Goal: Task Accomplishment & Management: Use online tool/utility

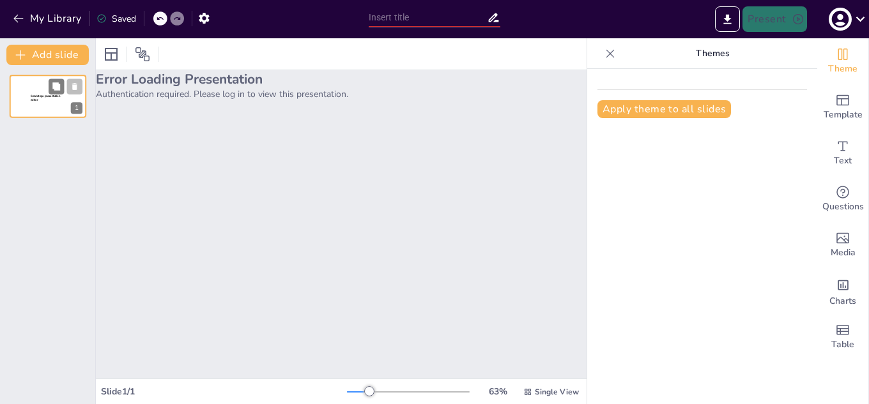
click at [48, 100] on p "Sendsteps presentation editor" at bounding box center [48, 99] width 35 height 8
click at [52, 99] on p "Sendsteps presentation editor" at bounding box center [48, 99] width 35 height 8
click at [727, 19] on icon "Export to PowerPoint" at bounding box center [728, 19] width 8 height 10
click at [543, 392] on span "Single View" at bounding box center [557, 392] width 44 height 10
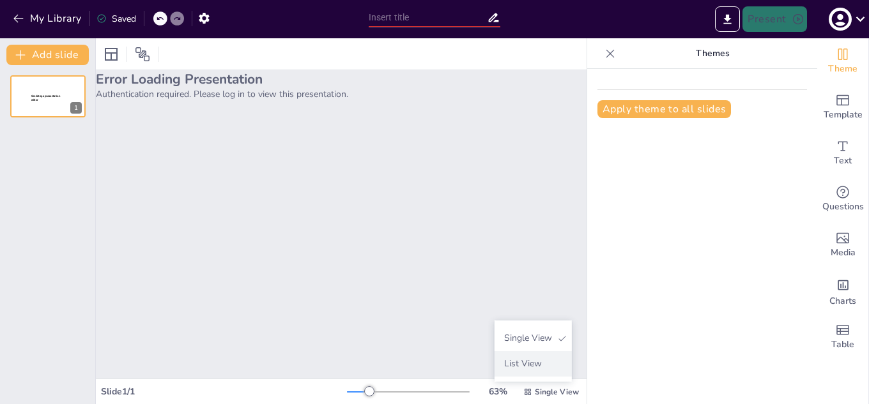
click at [531, 365] on span "List View" at bounding box center [532, 364] width 67 height 12
click at [856, 19] on icon at bounding box center [860, 18] width 17 height 17
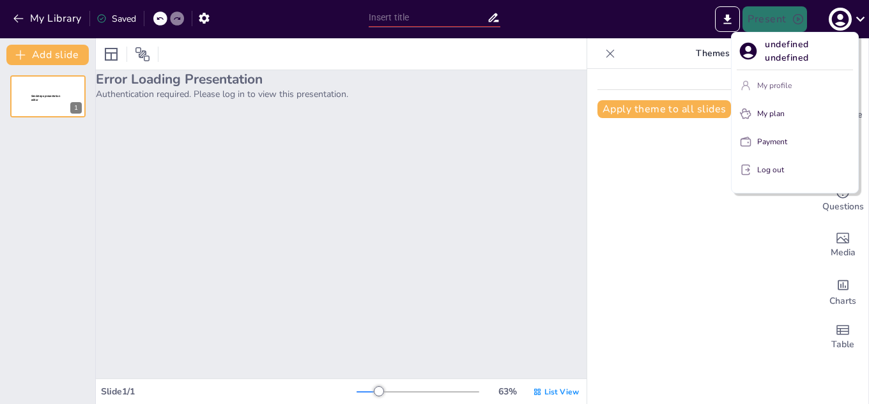
click at [778, 82] on p "My profile" at bounding box center [774, 86] width 35 height 12
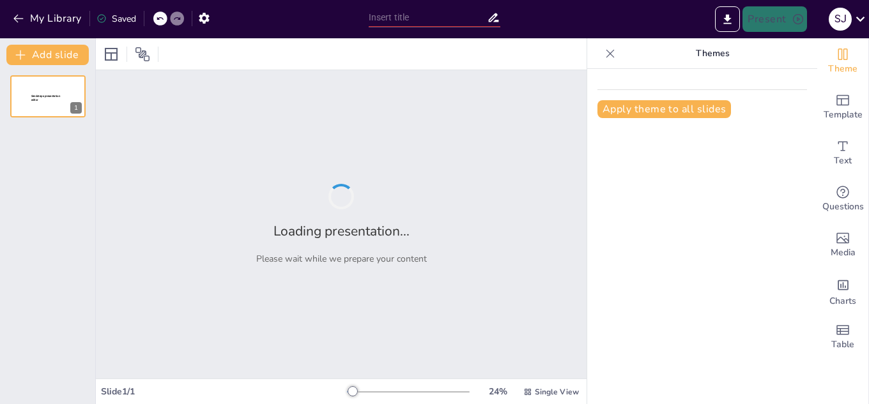
type input "La Escuela Secundaria como Espacio de Transmisión Cultural: Retos y Oportunidad…"
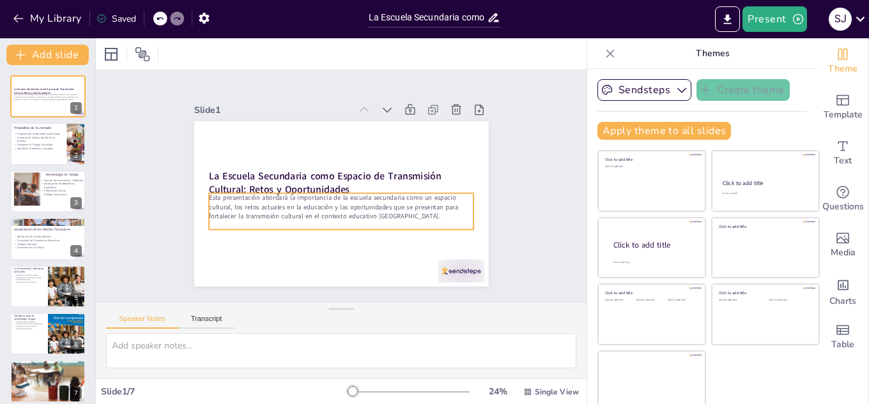
click at [312, 221] on p at bounding box center [337, 225] width 265 height 37
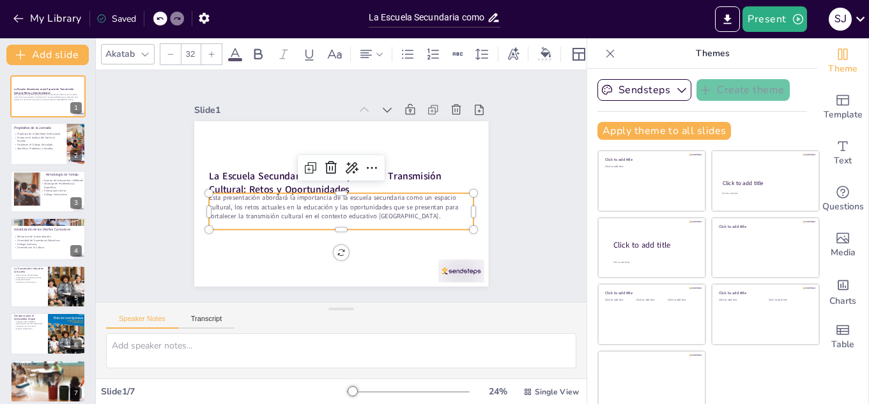
click at [210, 50] on icon at bounding box center [212, 54] width 8 height 8
click at [209, 50] on icon at bounding box center [212, 54] width 8 height 8
type input "34"
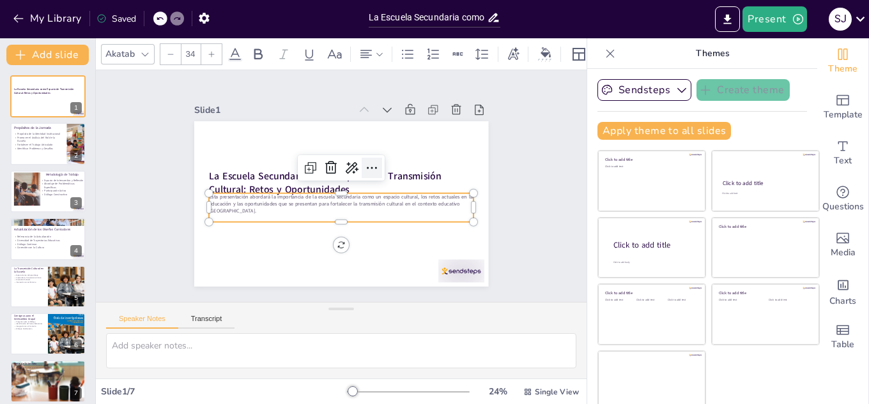
click at [366, 164] on icon at bounding box center [374, 171] width 17 height 17
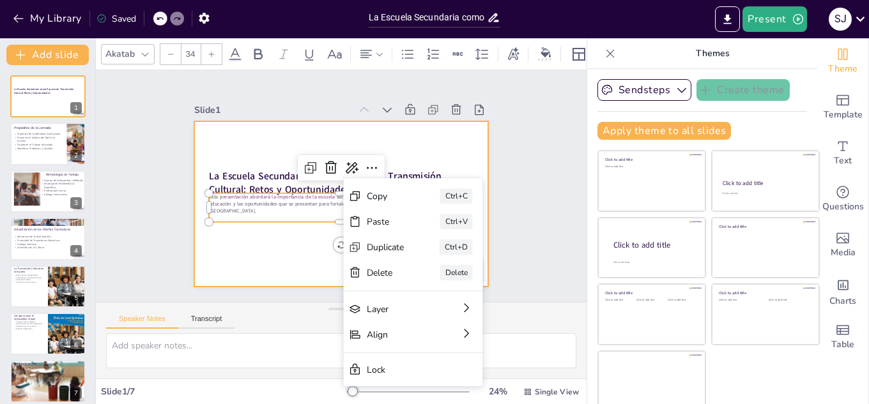
click at [279, 250] on div at bounding box center [340, 204] width 310 height 196
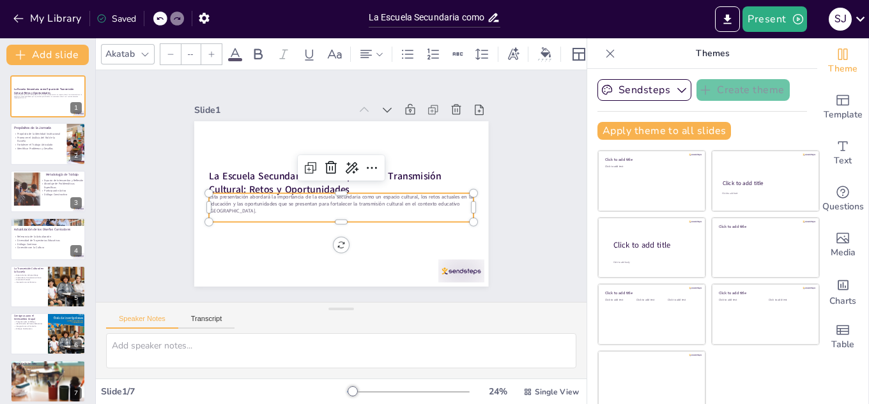
click at [249, 201] on p "Esta presentación abordará la importancia de la escuela secundaria como un espa…" at bounding box center [339, 204] width 266 height 49
click at [215, 47] on div at bounding box center [211, 54] width 20 height 20
click at [214, 50] on icon at bounding box center [212, 54] width 8 height 8
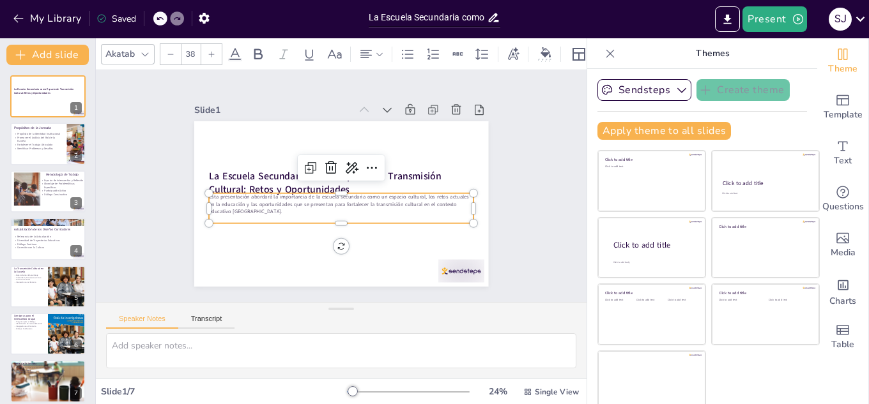
click at [214, 50] on icon at bounding box center [212, 54] width 8 height 8
type input "41"
click at [146, 166] on div "Slide 1 La Escuela Secundaria como Espacio de Transmisión Cultural: Retos y Opo…" at bounding box center [341, 186] width 414 height 378
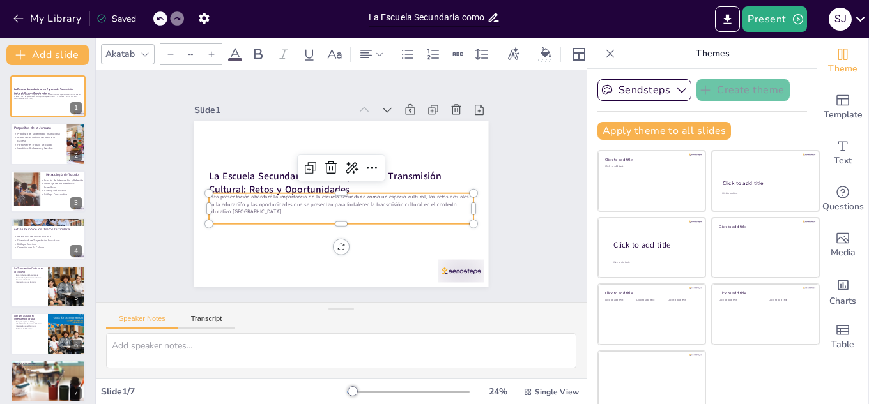
click at [206, 201] on p "Esta presentación abordará la importancia de la escuela secundaria como un espa…" at bounding box center [339, 204] width 266 height 49
click at [204, 192] on div at bounding box center [209, 194] width 10 height 10
click at [213, 50] on icon at bounding box center [212, 54] width 8 height 8
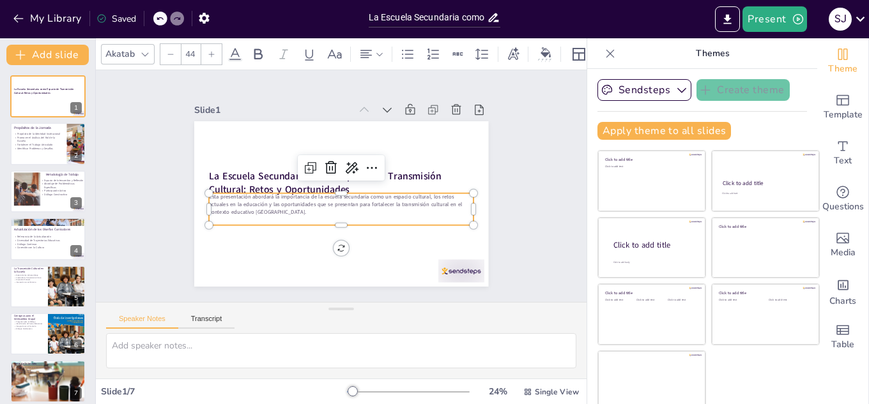
click at [213, 50] on icon at bounding box center [212, 54] width 8 height 8
click at [205, 212] on p at bounding box center [337, 221] width 265 height 38
click at [208, 212] on p at bounding box center [337, 221] width 265 height 38
click at [207, 190] on p "Esta presentación abordará la importancia de la escuela secundaria como un espa…" at bounding box center [339, 205] width 266 height 50
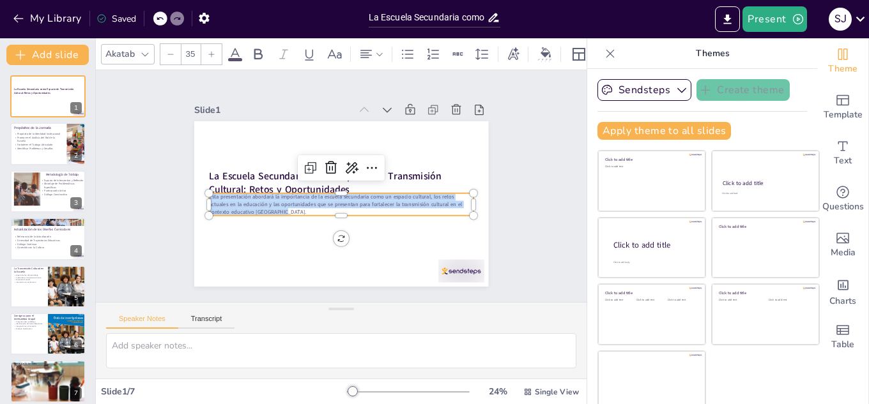
click at [215, 50] on icon at bounding box center [212, 54] width 8 height 8
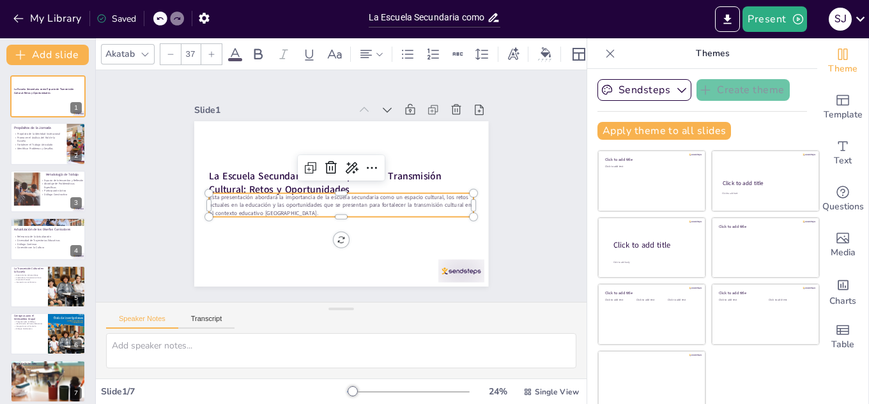
click at [214, 50] on icon at bounding box center [212, 54] width 8 height 8
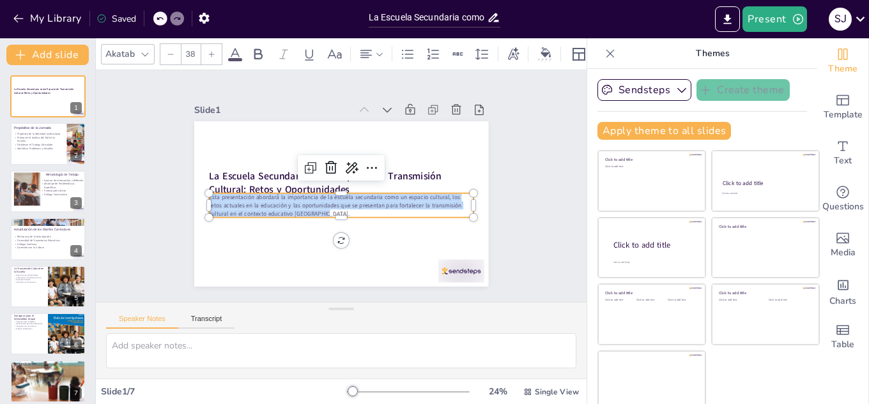
click at [214, 50] on icon at bounding box center [212, 54] width 8 height 8
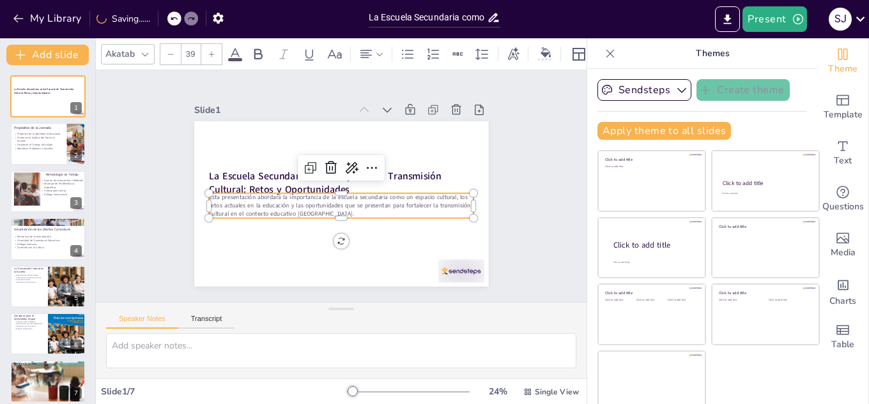
click at [214, 50] on icon at bounding box center [212, 54] width 8 height 8
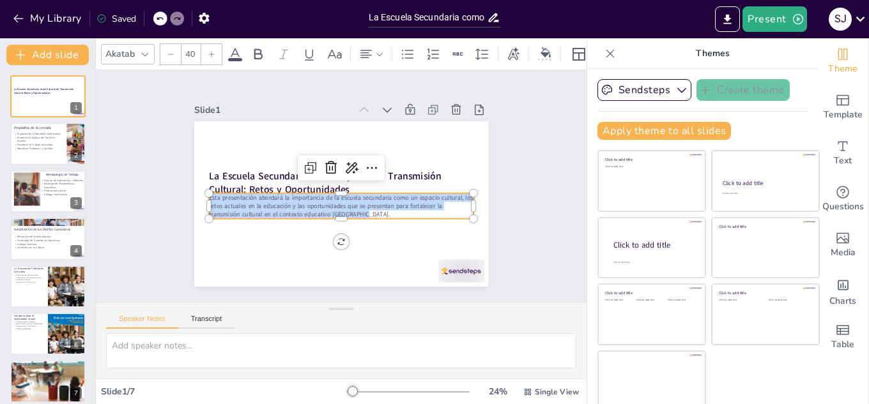
click at [214, 50] on icon at bounding box center [212, 54] width 8 height 8
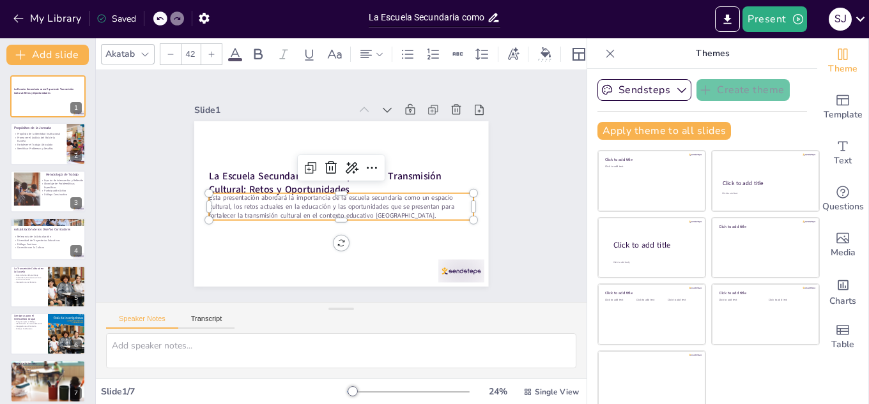
click at [214, 50] on icon at bounding box center [212, 54] width 8 height 8
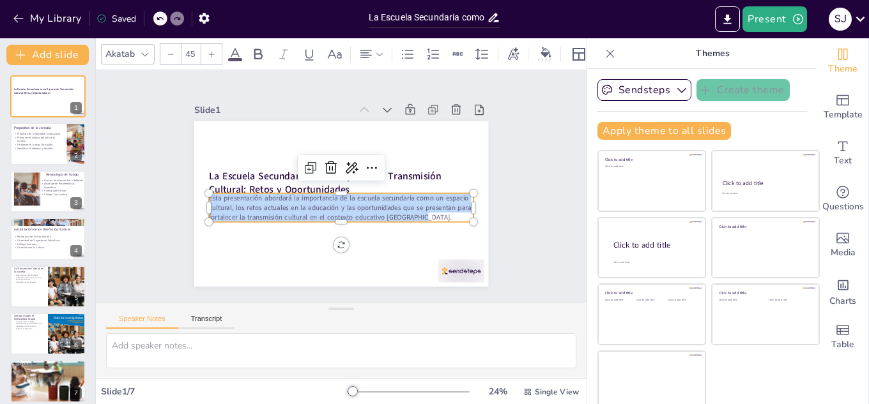
click at [214, 50] on icon at bounding box center [212, 54] width 8 height 8
type input "46"
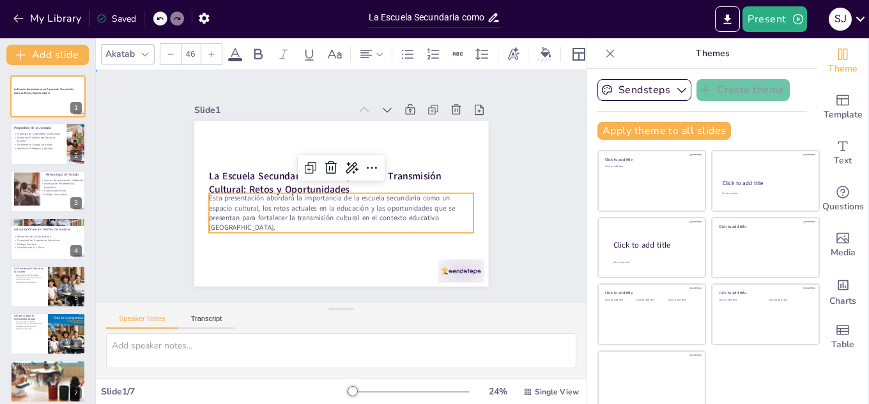
click at [137, 198] on div "Slide 1 La Escuela Secundaria como Espacio de Transmisión Cultural: Retos y Opo…" at bounding box center [341, 186] width 512 height 282
click at [215, 206] on p "Esta presentación abordará la importancia de la escuela secundaria como un espa…" at bounding box center [341, 214] width 265 height 40
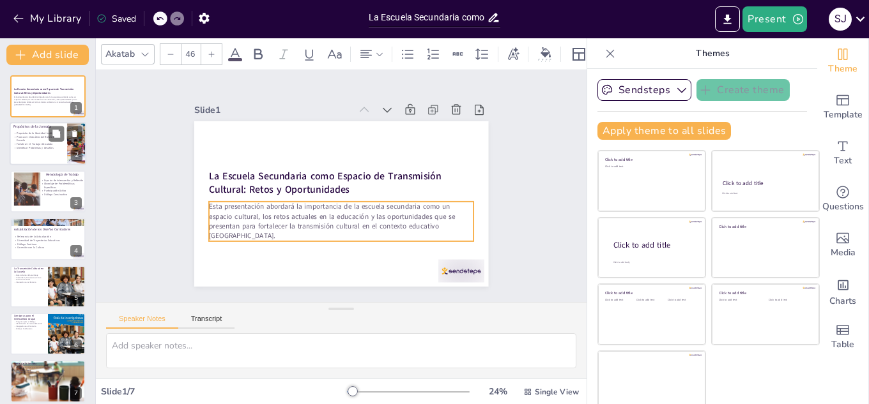
click at [46, 142] on p "Fortalecer el Trabajo Articulado" at bounding box center [38, 144] width 50 height 4
type textarea "Lo ipsumdolorsi am con adipiscin elitseddoeius te incidid utla etd mag aliquaen…"
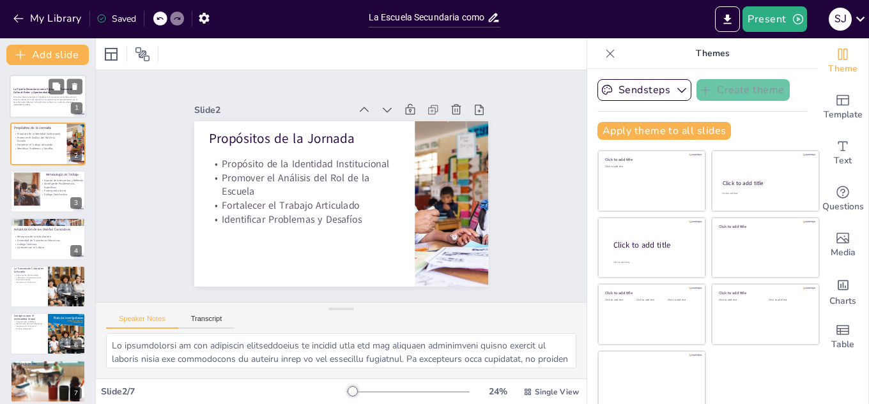
click at [55, 102] on p "Esta presentación abordará la importancia de la escuela secundaria como un espa…" at bounding box center [47, 101] width 69 height 10
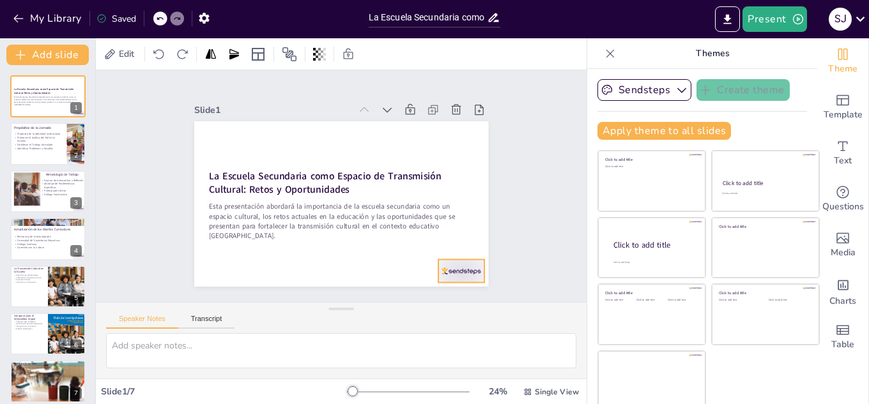
click at [439, 270] on div at bounding box center [451, 283] width 48 height 27
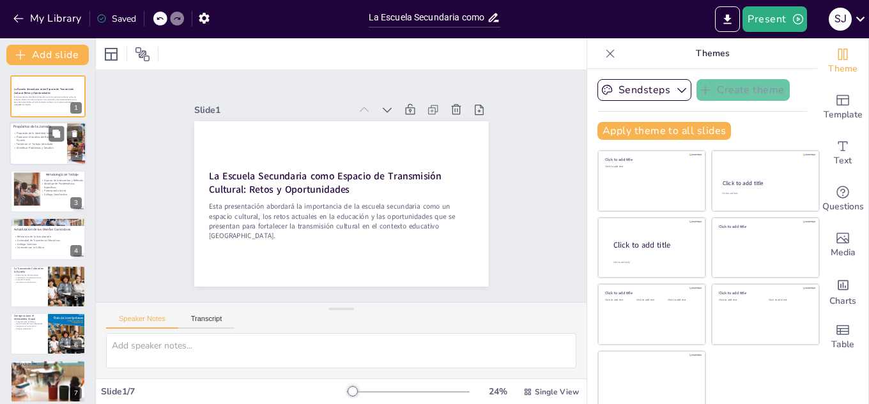
click at [36, 144] on p "Fortalecer el Trabajo Articulado" at bounding box center [38, 144] width 50 height 4
type textarea "Lo ipsumdolorsi am con adipiscin elitseddoeius te incidid utla etd mag aliquaen…"
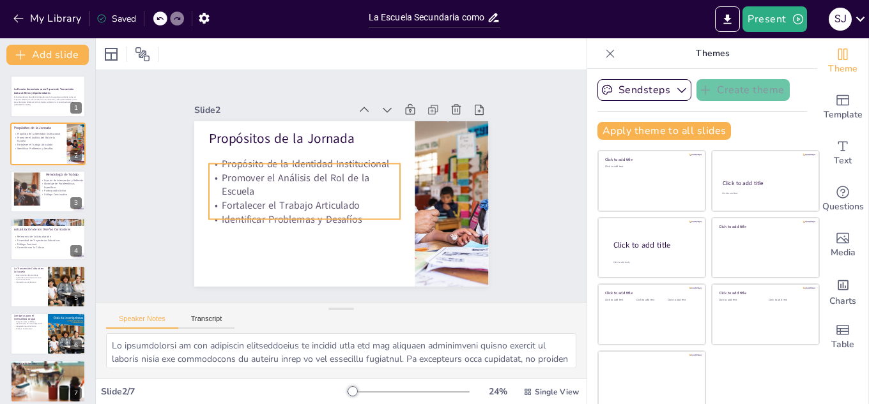
click at [252, 174] on p "Promover el Análisis del Rol de la Escuela" at bounding box center [304, 181] width 193 height 48
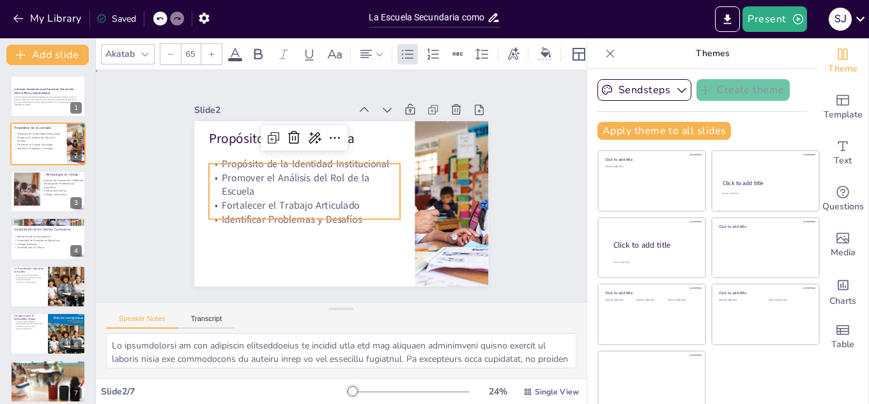
click at [161, 204] on div "Slide 1 La Escuela Secundaria como Espacio de Transmisión Cultural: Retos y Opo…" at bounding box center [341, 186] width 366 height 201
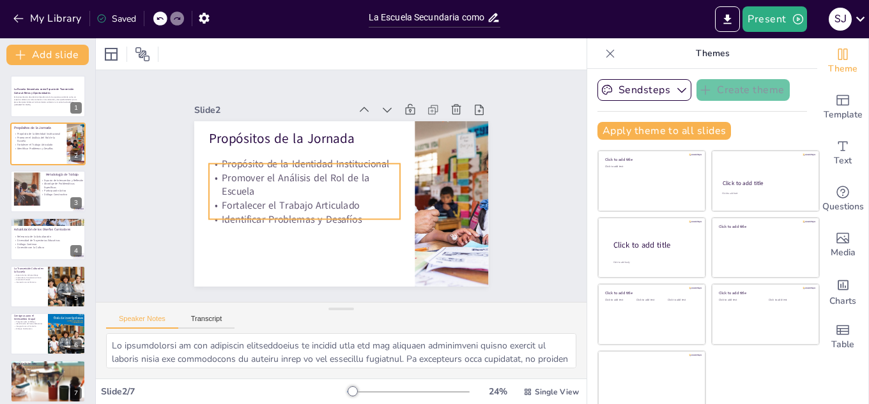
click at [210, 185] on p "Promover el Análisis del Rol de la Escuela" at bounding box center [304, 185] width 191 height 28
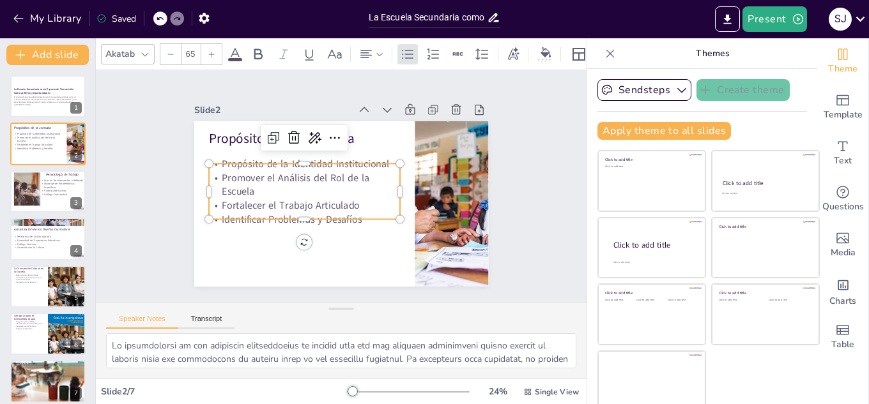
click at [233, 176] on p "Promover el Análisis del Rol de la Escuela" at bounding box center [304, 185] width 191 height 28
click at [263, 166] on p "Propósito de la Identidad Institucional" at bounding box center [307, 160] width 192 height 34
click at [265, 165] on p "Propósito de la Identidad Institucional" at bounding box center [307, 160] width 192 height 34
click at [272, 166] on p "Propósito de la Identidad Institucional" at bounding box center [307, 160] width 192 height 34
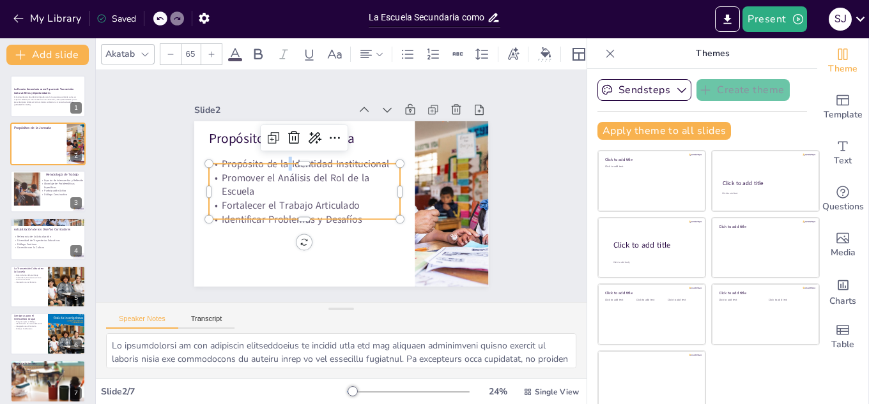
click at [272, 166] on p "Propósito de la Identidad Institucional" at bounding box center [307, 160] width 192 height 34
click at [257, 167] on p "Promover el Análisis del Rol de la Escuela" at bounding box center [304, 181] width 193 height 48
click at [277, 160] on p "Propósito de la Identidad Institucional" at bounding box center [307, 160] width 192 height 34
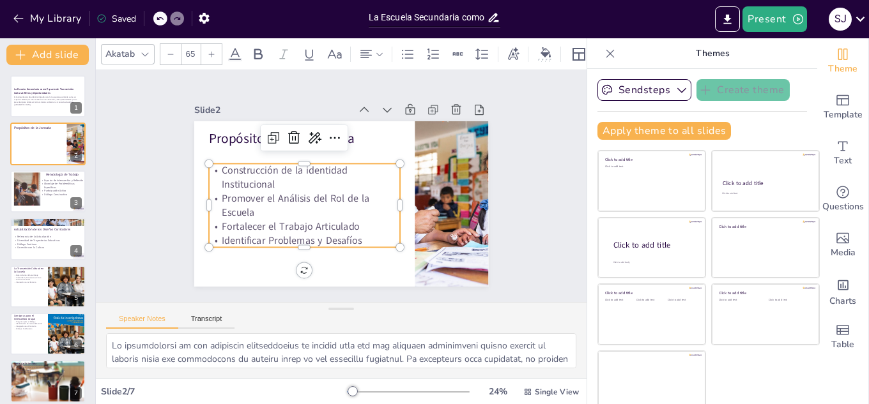
click at [263, 167] on p "Construcción de la identidad Institucional" at bounding box center [304, 178] width 191 height 28
click at [278, 167] on p "Construcción de la identidad Institucional" at bounding box center [305, 174] width 193 height 48
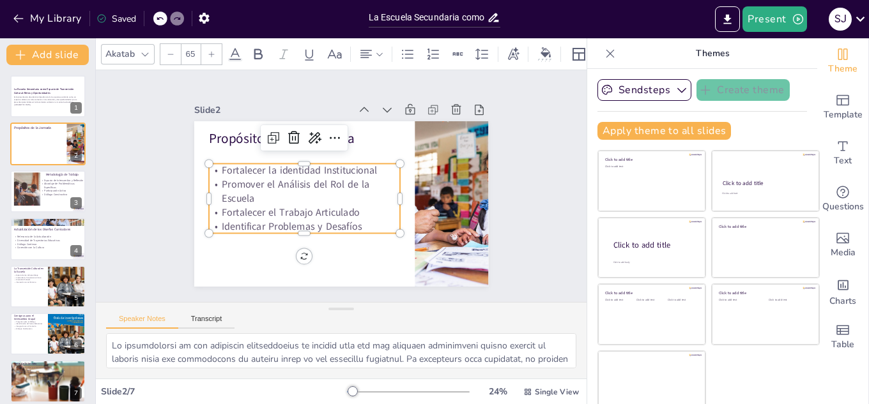
click at [297, 179] on p "Promover el Análisis del Rol de la Escuela" at bounding box center [304, 188] width 193 height 48
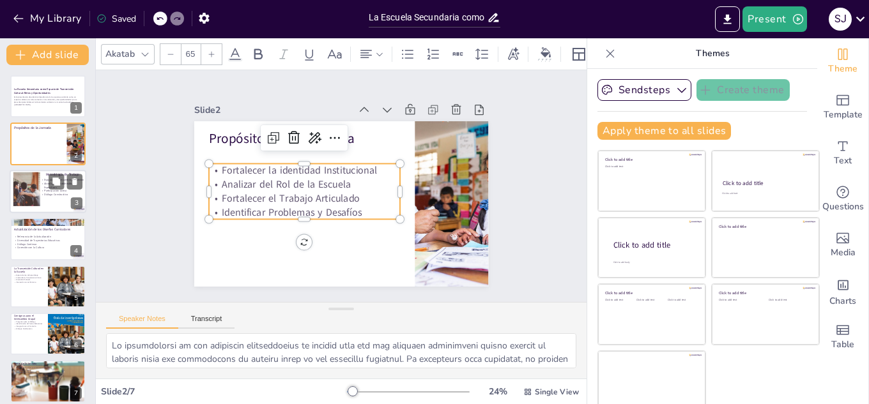
click at [27, 200] on div at bounding box center [26, 189] width 51 height 34
type textarea "Lo ipsumd sitamet co ad elitsed doei temporin utla etdolore ma aliquaenima mi v…"
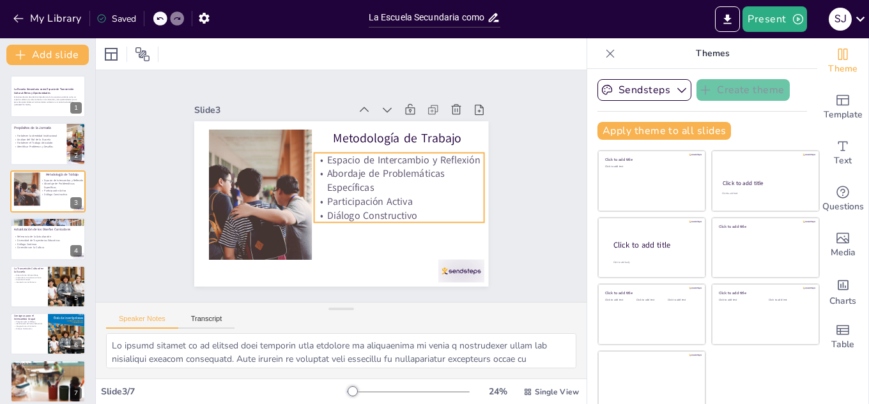
click at [433, 155] on p "Espacio de Intercambio y Reflexión" at bounding box center [399, 160] width 170 height 14
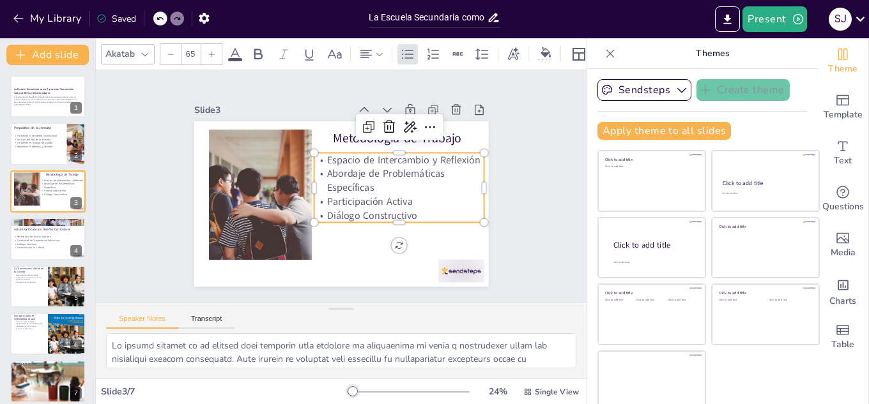
click at [431, 155] on p "Espacio de Intercambio y Reflexión" at bounding box center [399, 160] width 170 height 14
click at [431, 155] on p "Espacio de Intercambio y Reflexión" at bounding box center [401, 166] width 171 height 32
click at [431, 155] on p "Espacio de Intercambio y Reflexión" at bounding box center [399, 160] width 170 height 14
click at [431, 155] on p "Espacio de Intercambio y Reflexión" at bounding box center [401, 166] width 171 height 32
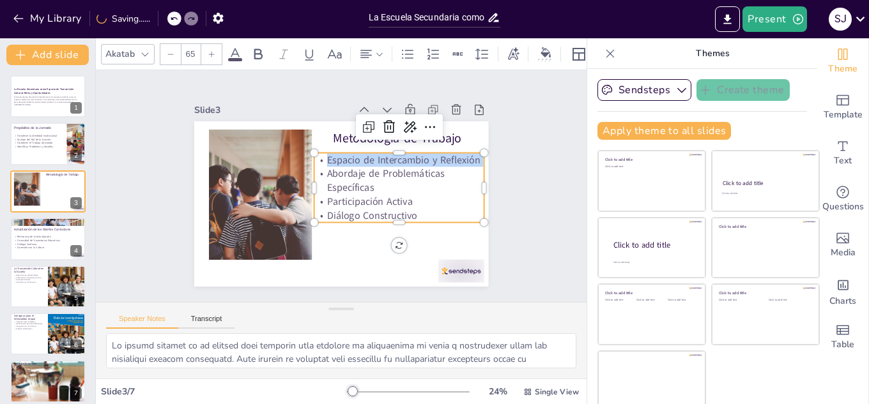
click at [431, 150] on p "Espacio de Intercambio y Reflexión" at bounding box center [401, 166] width 171 height 32
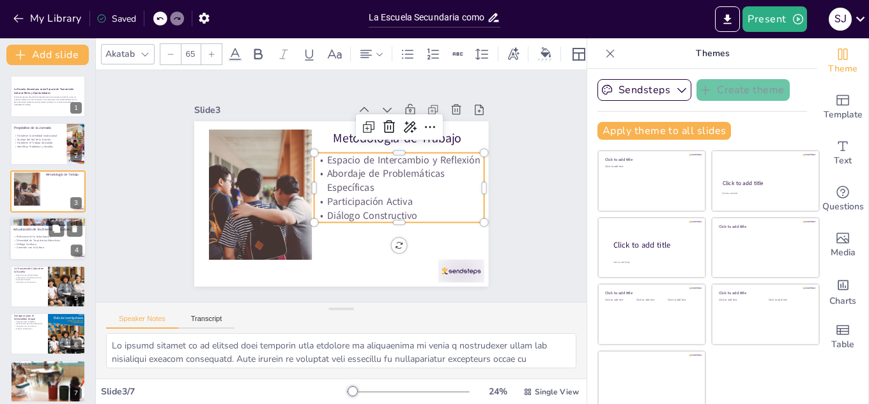
click at [37, 248] on p "Conexión con la Cultura" at bounding box center [47, 249] width 69 height 4
type textarea "Loremipsum dol sitamet consectetura el seddoeiusmo temp incididu utl etd magnaa…"
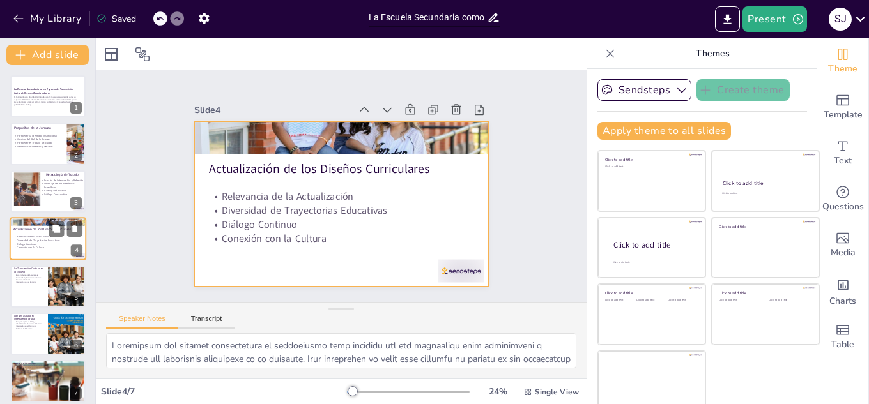
scroll to position [4, 0]
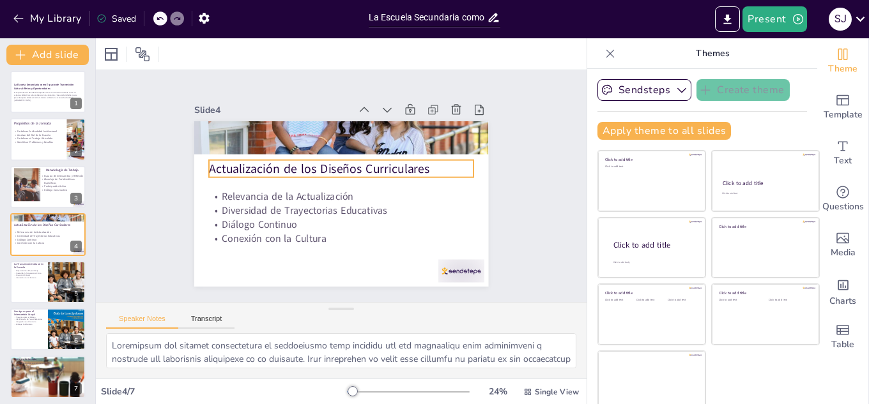
click at [271, 164] on p "Actualización de los Diseños Curriculares" at bounding box center [355, 176] width 169 height 224
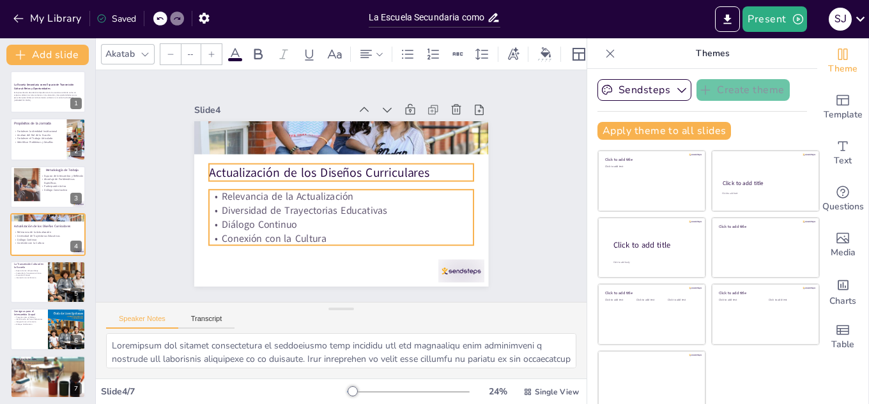
type input "65"
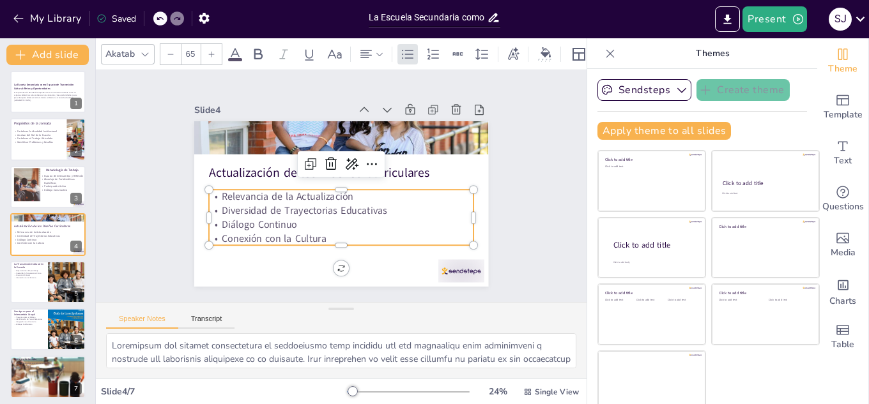
click at [252, 196] on p "Relevancia de la Actualización" at bounding box center [340, 197] width 265 height 42
click at [297, 195] on p "Relevancia de la Actualización" at bounding box center [331, 189] width 69 height 262
click at [253, 194] on p "Relevancia de la Actualización" at bounding box center [340, 197] width 265 height 42
click at [32, 286] on div at bounding box center [48, 282] width 77 height 43
type textarea "La escuela debe convertirse en un espacio activo donde los estudiantes puedan a…"
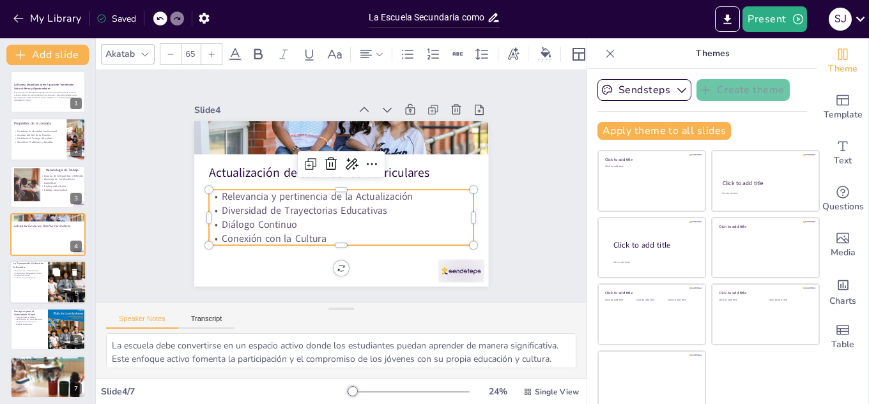
scroll to position [9, 0]
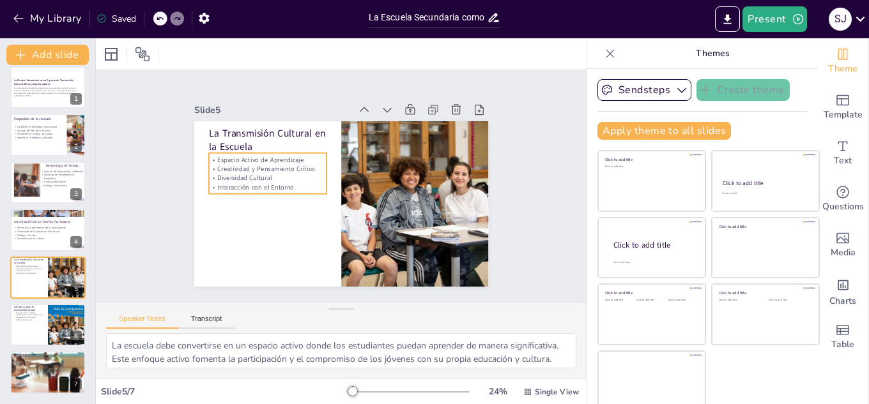
click at [259, 166] on p "Creatividad y Pensamiento Crítico" at bounding box center [270, 162] width 118 height 22
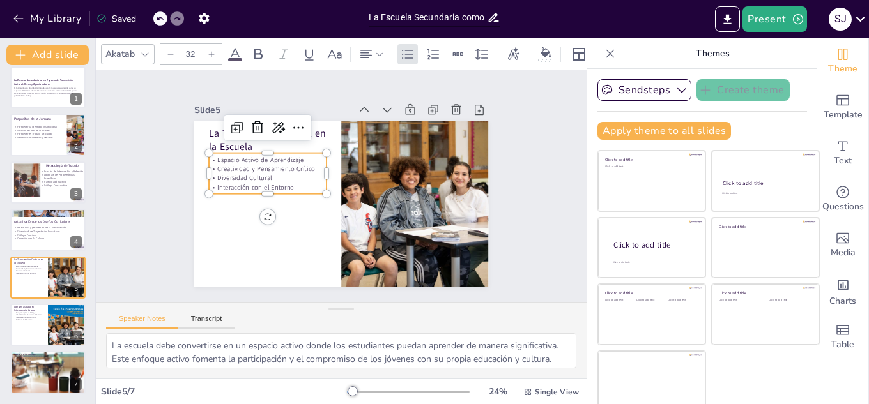
click at [230, 155] on p "Espacio Activo de Aprendizaje" at bounding box center [271, 152] width 118 height 21
click at [230, 155] on p "Espacio Activo de Aprendizaje" at bounding box center [271, 153] width 118 height 22
drag, startPoint x: 202, startPoint y: 156, endPoint x: 302, endPoint y: 185, distance: 104.5
click at [302, 185] on div "Espacio Activo de Aprendizaje Creatividad y Pensamiento Crítico Diversidad Cult…" at bounding box center [268, 173] width 118 height 36
click at [212, 50] on icon at bounding box center [212, 54] width 8 height 8
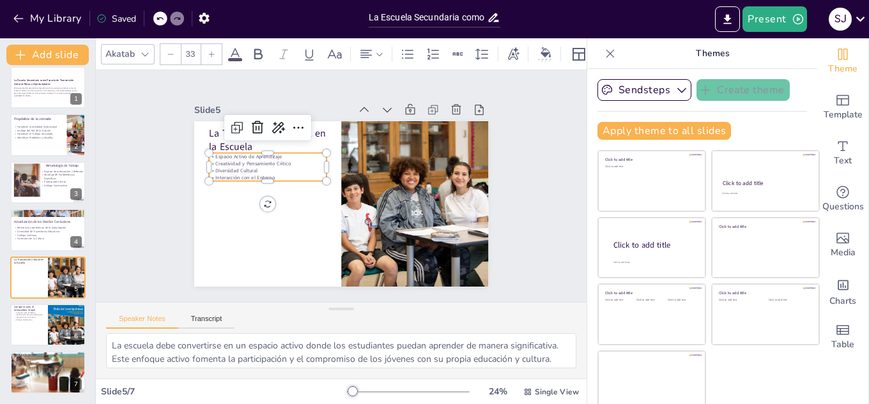
click at [212, 50] on icon at bounding box center [212, 54] width 8 height 8
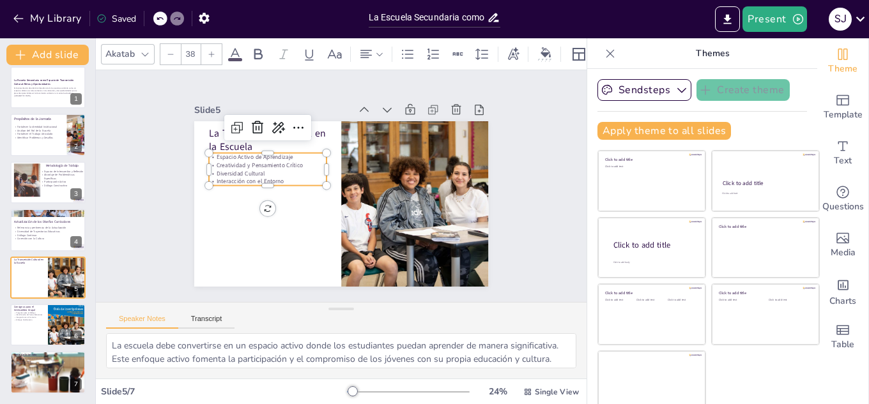
click at [212, 50] on icon at bounding box center [212, 54] width 8 height 8
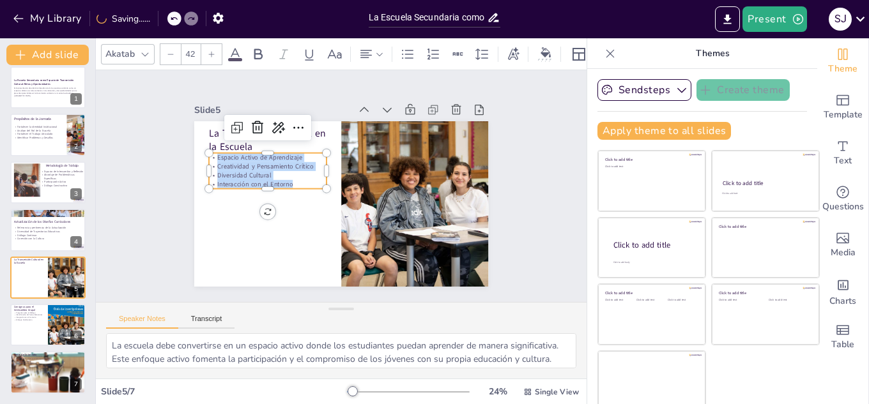
click at [212, 50] on icon at bounding box center [212, 54] width 8 height 8
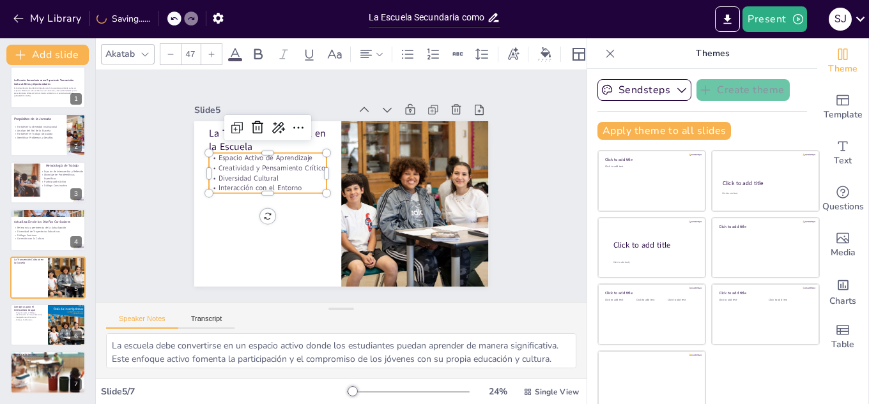
click at [212, 50] on icon at bounding box center [212, 54] width 8 height 8
click at [171, 52] on icon at bounding box center [171, 54] width 8 height 8
type input "47"
click at [138, 174] on div "Slide 1 La Escuela Secundaria como Espacio de Transmisión Cultural: Retos y Opo…" at bounding box center [341, 186] width 512 height 282
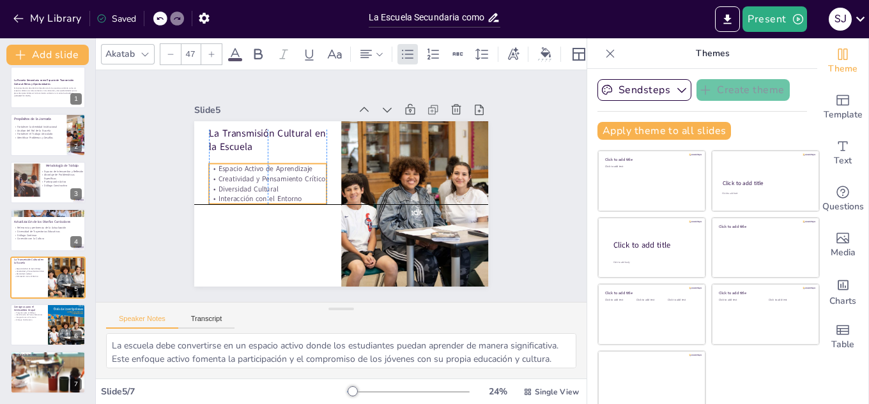
drag, startPoint x: 242, startPoint y: 163, endPoint x: 241, endPoint y: 174, distance: 10.9
click at [241, 174] on p "Creatividad y Pensamiento Crítico" at bounding box center [268, 179] width 118 height 10
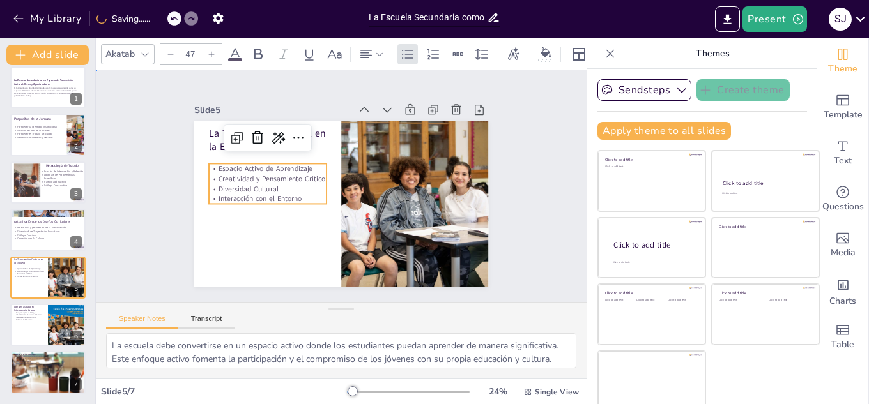
click at [150, 151] on div "Slide 1 La Escuela Secundaria como Espacio de Transmisión Cultural: Retos y Opo…" at bounding box center [341, 186] width 385 height 238
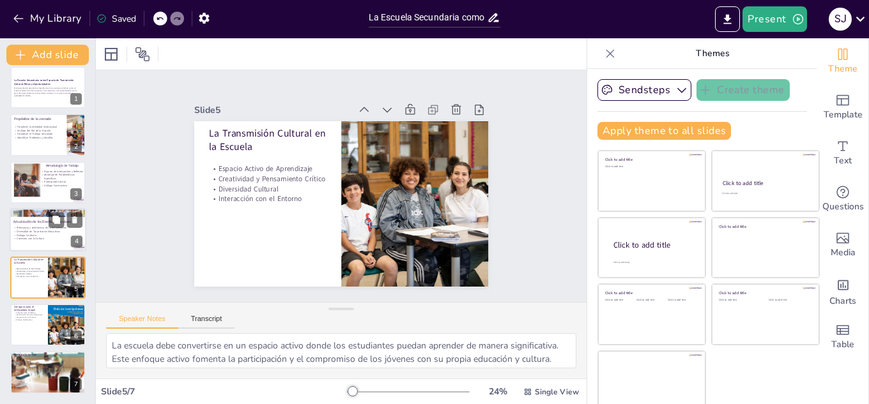
scroll to position [8, 0]
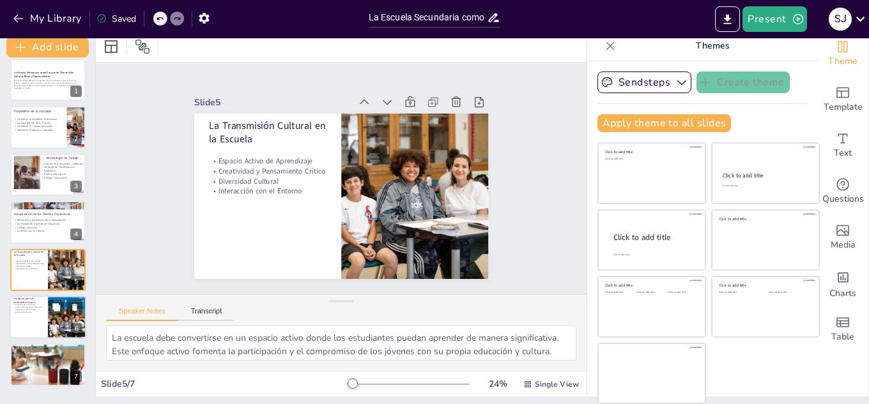
click at [28, 325] on div at bounding box center [48, 317] width 77 height 43
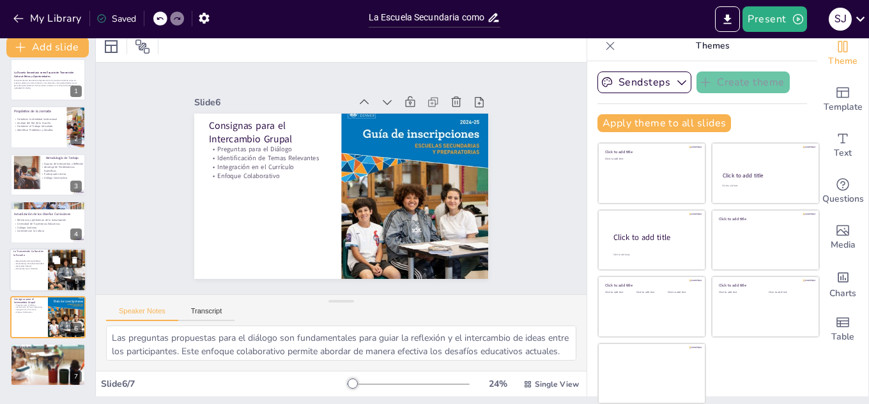
click at [33, 263] on p "Creatividad y Pensamiento Crítico" at bounding box center [28, 263] width 31 height 3
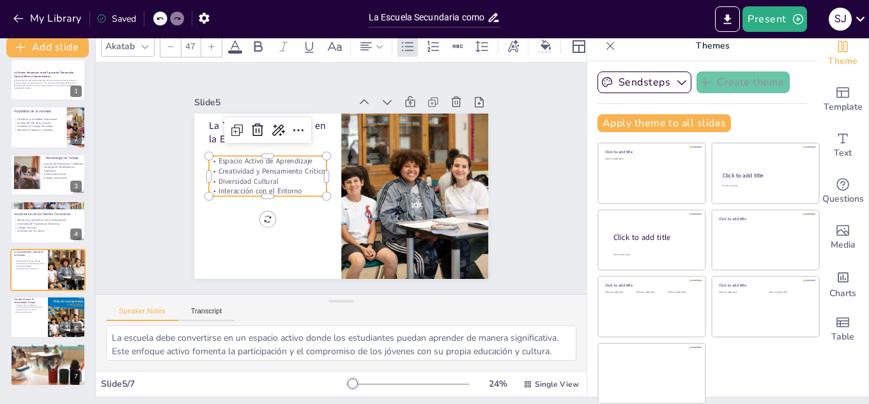
click at [210, 170] on p "Creatividad y Pensamiento Crítico" at bounding box center [269, 164] width 118 height 22
click at [235, 165] on p "Creatividad y Pensamiento Crítico" at bounding box center [269, 164] width 118 height 22
click at [25, 310] on p "Integración en el Currículo" at bounding box center [28, 310] width 31 height 3
type textarea "Las preguntas propuestas para el diálogo son fundamentales para guiar la reflex…"
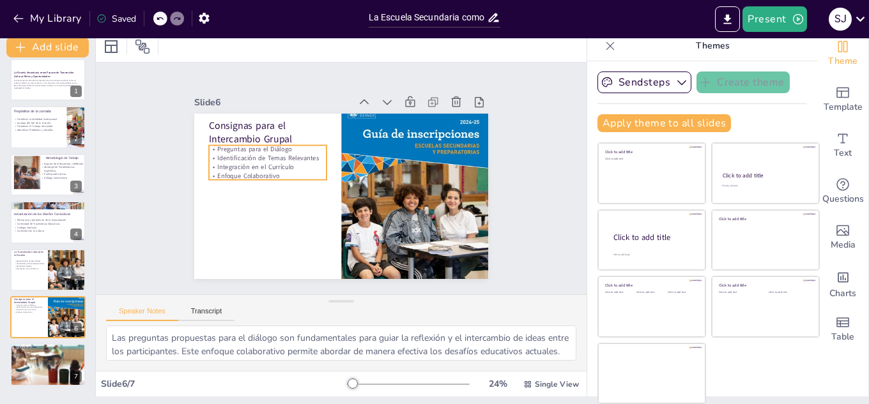
click at [226, 156] on p "Identificación de Temas Relevantes" at bounding box center [268, 157] width 118 height 9
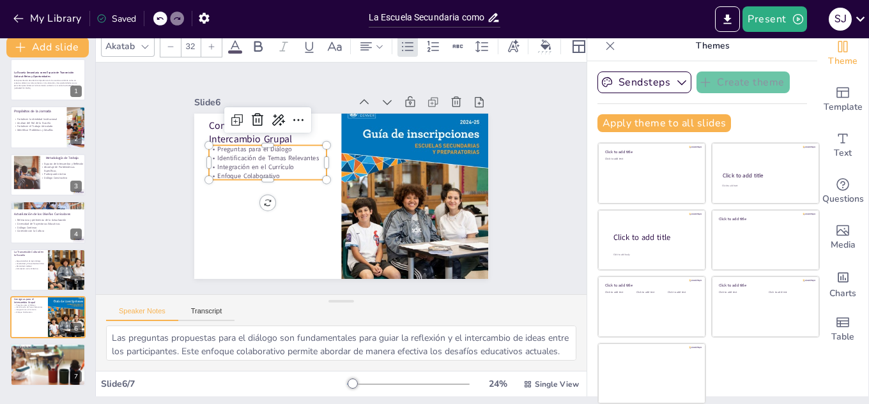
click at [213, 43] on icon at bounding box center [212, 47] width 8 height 8
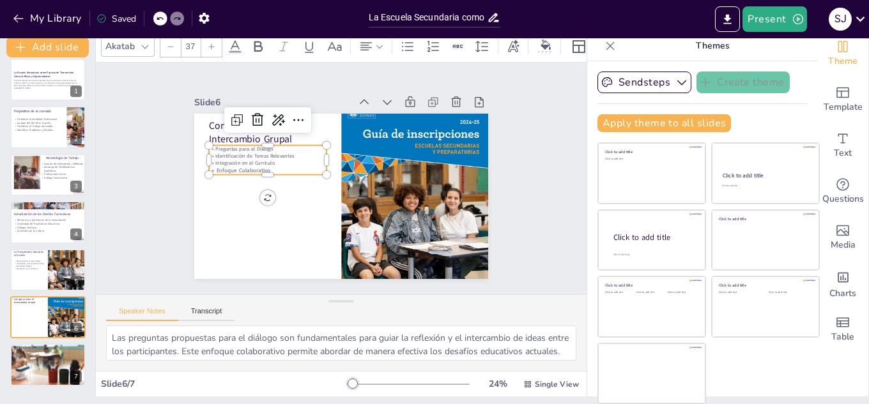
click at [213, 43] on icon at bounding box center [212, 47] width 8 height 8
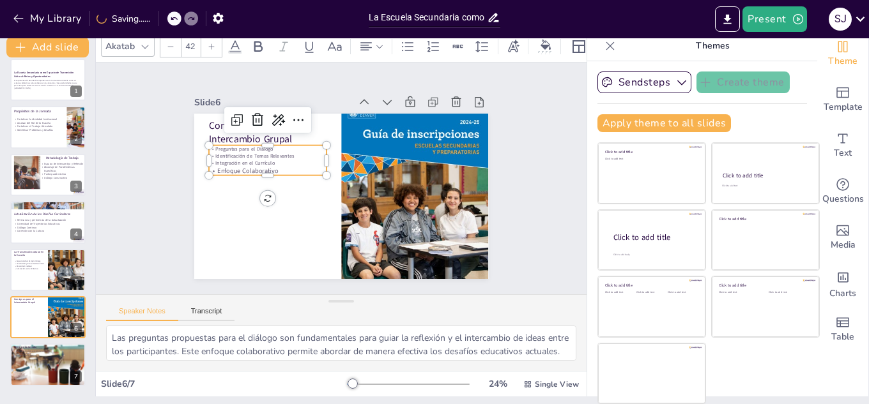
click at [213, 43] on icon at bounding box center [212, 47] width 8 height 8
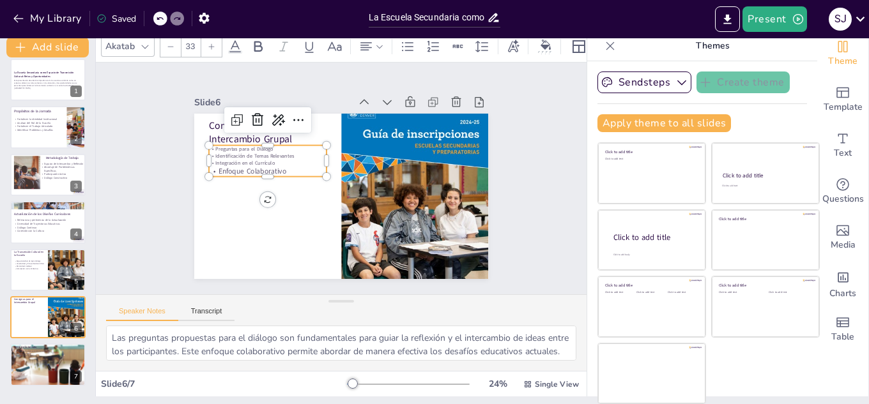
click at [211, 153] on p "Identificación de Temas Relevantes" at bounding box center [268, 156] width 118 height 7
drag, startPoint x: 200, startPoint y: 146, endPoint x: 282, endPoint y: 169, distance: 85.0
click at [282, 169] on div "Preguntas para el Diálogo Identificación de Temas Relevantes Integración en el …" at bounding box center [270, 153] width 120 height 43
click at [190, 46] on input "--" at bounding box center [190, 46] width 18 height 20
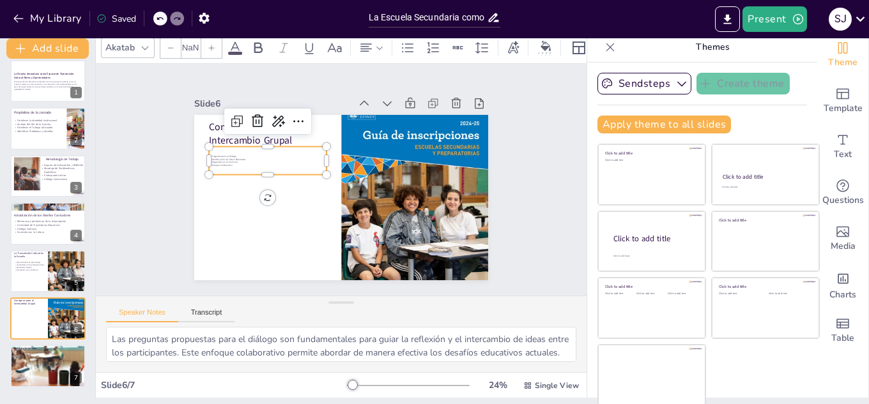
scroll to position [0, 0]
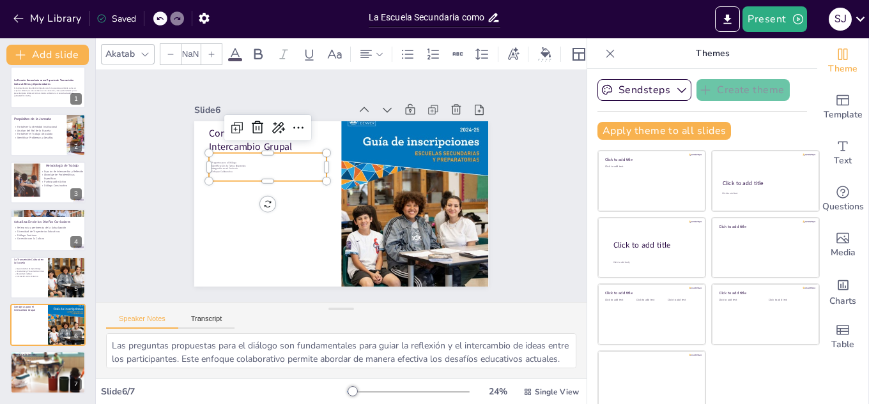
click at [196, 47] on input "NaN" at bounding box center [190, 54] width 18 height 20
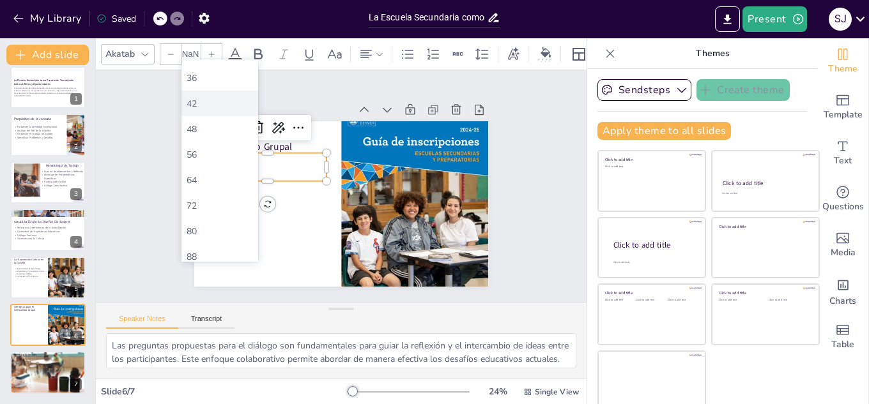
scroll to position [256, 0]
click at [203, 144] on div "48" at bounding box center [220, 149] width 66 height 12
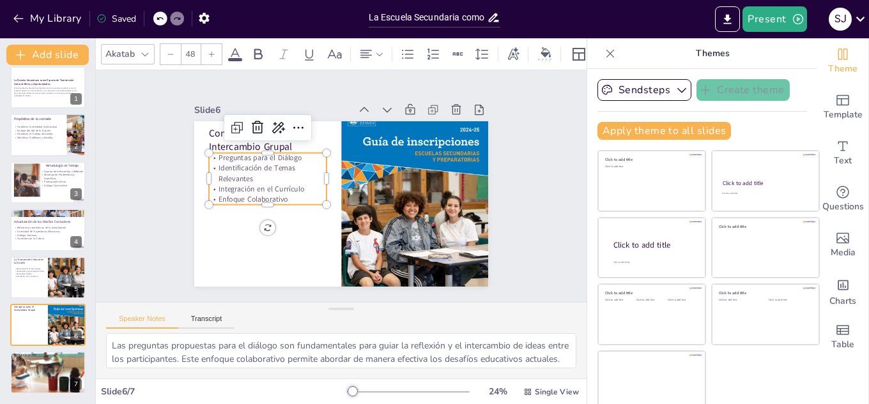
click at [169, 50] on icon at bounding box center [171, 54] width 8 height 8
type input "47"
click at [151, 214] on div "Slide 1 La Escuela Secundaria como Espacio de Transmisión Cultural: Retos y Opo…" at bounding box center [341, 186] width 385 height 238
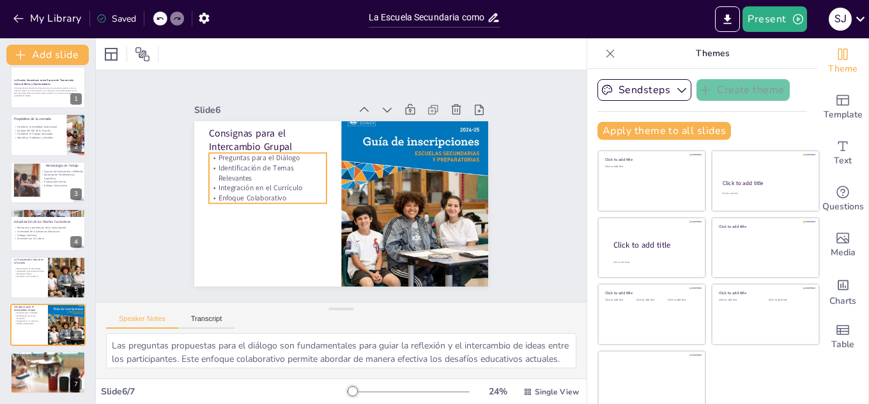
click at [228, 166] on p "Identificación de Temas Relevantes" at bounding box center [271, 158] width 119 height 44
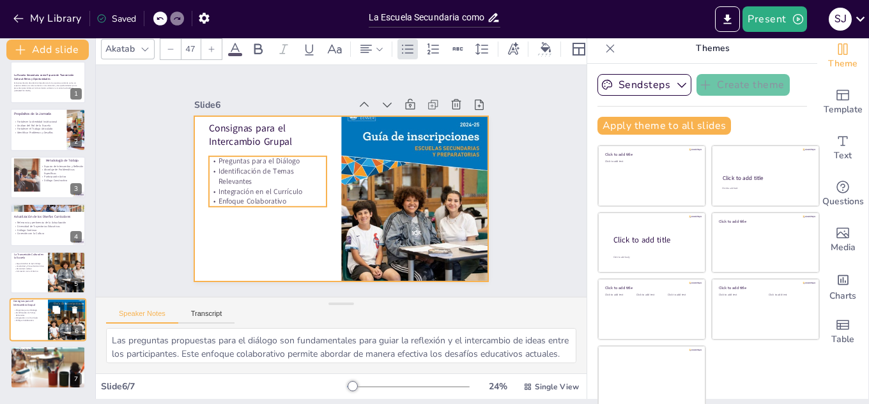
scroll to position [8, 0]
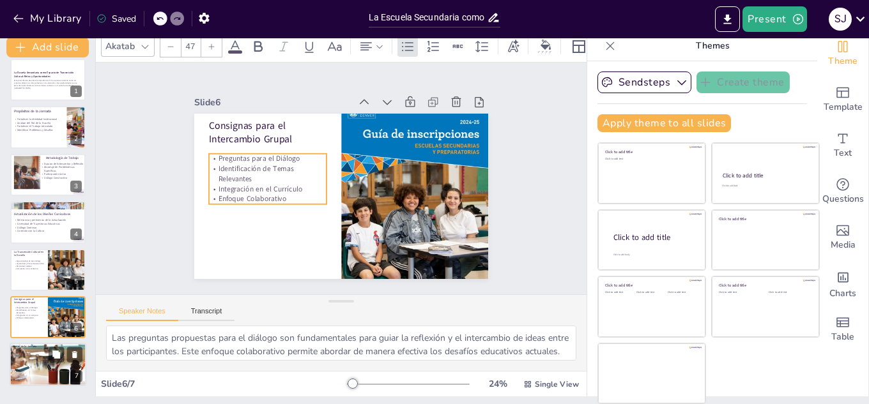
click at [40, 367] on div at bounding box center [48, 365] width 80 height 43
type textarea "Agradecer la participación de todos los involucrados es crucial para fomentar u…"
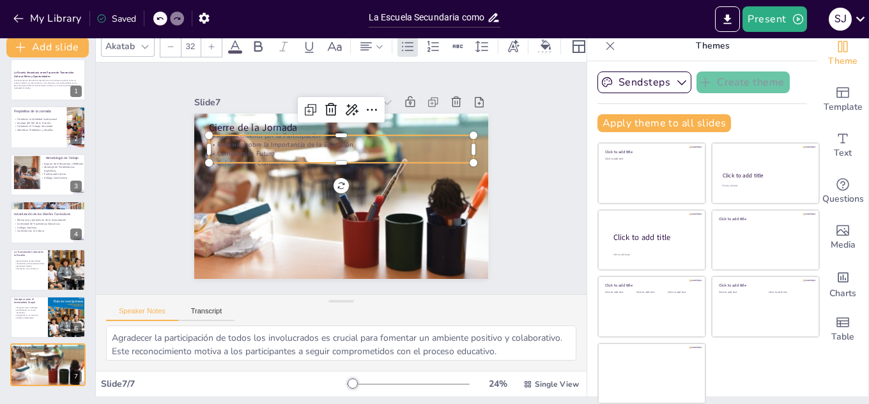
click at [242, 143] on p "Reflexión sobre la Importancia de la Educación" at bounding box center [341, 144] width 265 height 9
click at [244, 130] on div at bounding box center [346, 131] width 265 height 38
click at [252, 137] on p "Agradecimiento por la Participación" at bounding box center [345, 140] width 265 height 37
click at [277, 137] on p "Agradecimiento por la Participación" at bounding box center [345, 140] width 265 height 37
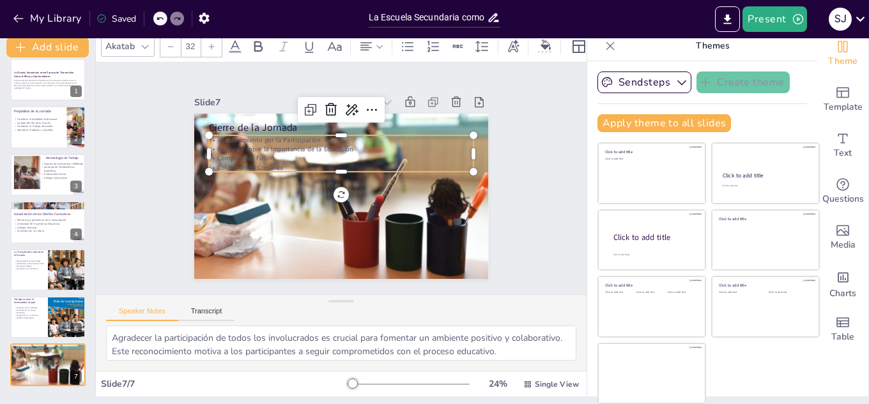
click at [258, 139] on p "Agradecimiento por la Participación" at bounding box center [349, 141] width 261 height 64
click at [263, 136] on p "Agradecimiento por la Participación" at bounding box center [345, 140] width 265 height 36
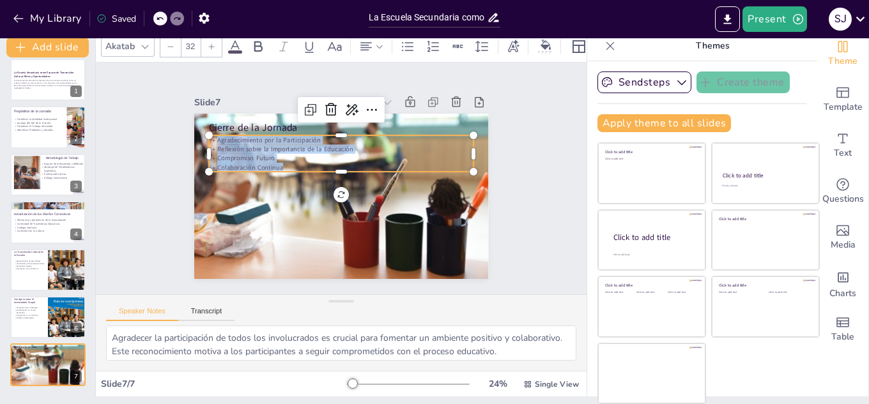
click at [212, 43] on icon at bounding box center [212, 46] width 6 height 6
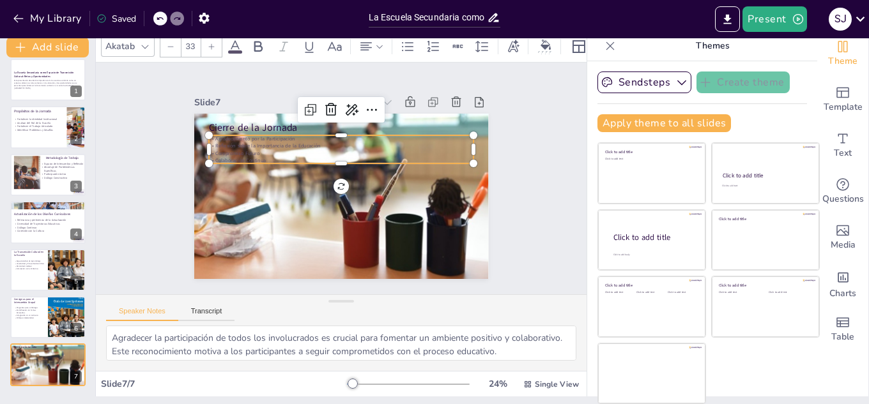
click at [212, 43] on icon at bounding box center [212, 46] width 6 height 6
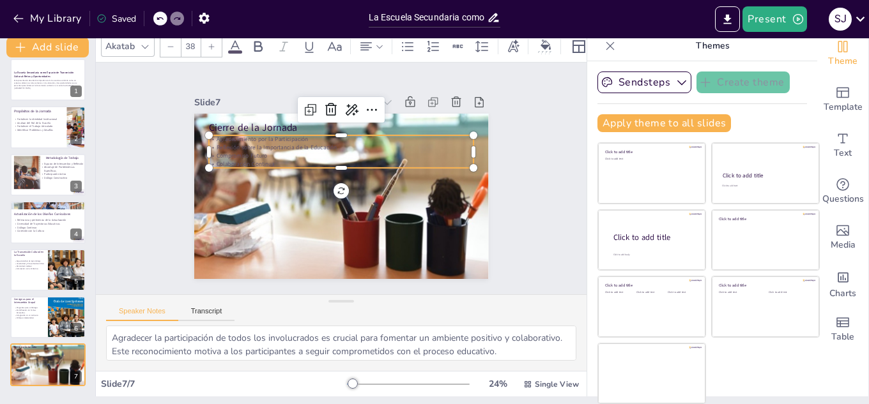
click at [212, 43] on icon at bounding box center [212, 46] width 6 height 6
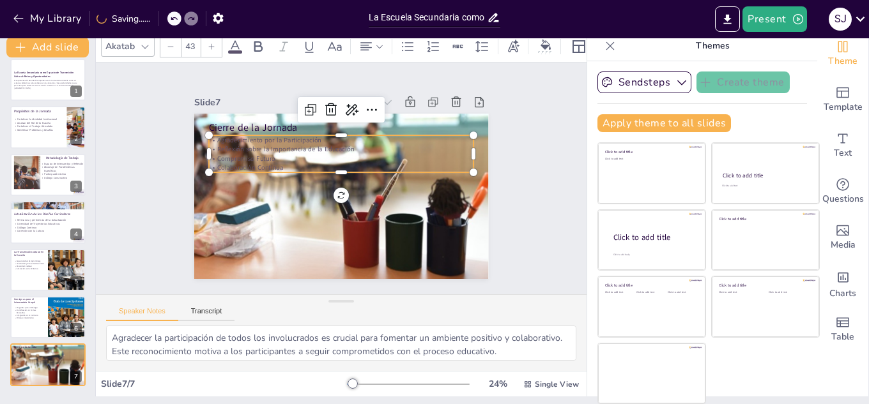
click at [212, 43] on icon at bounding box center [212, 46] width 6 height 6
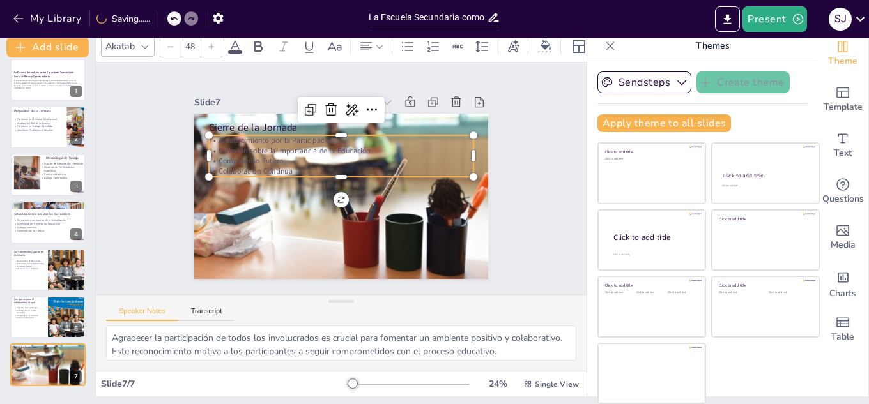
click at [212, 43] on icon at bounding box center [212, 46] width 6 height 6
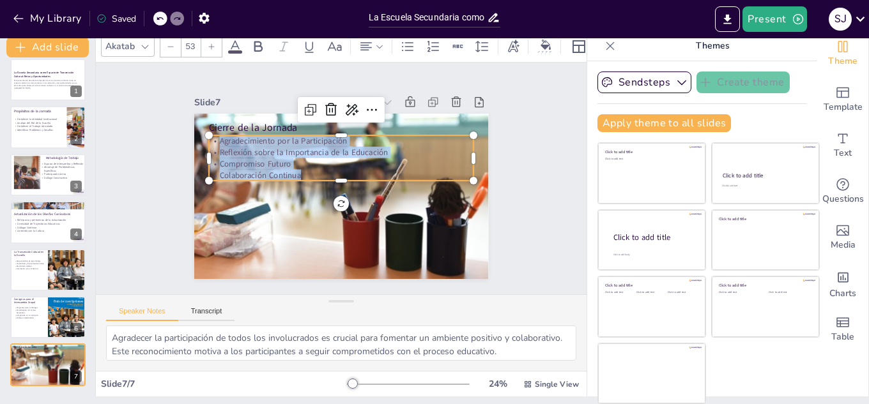
click at [211, 43] on icon at bounding box center [212, 47] width 8 height 8
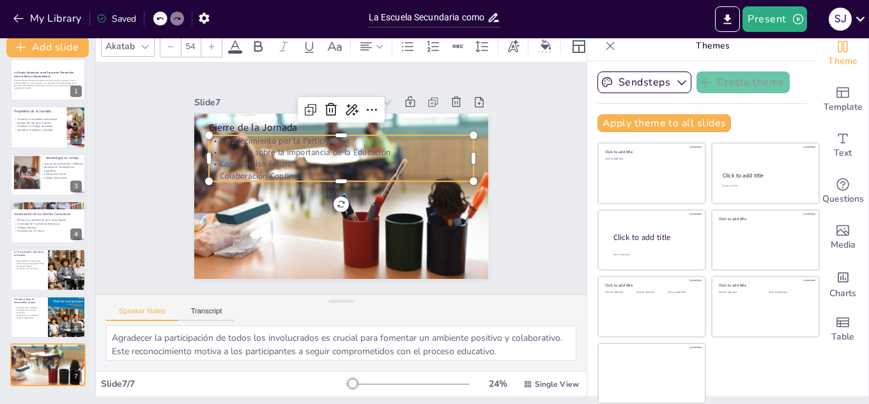
click at [211, 43] on icon at bounding box center [212, 47] width 8 height 8
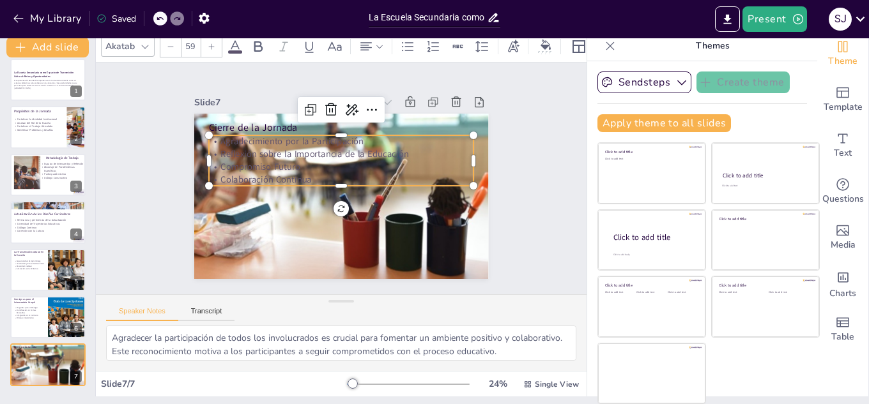
click at [211, 43] on icon at bounding box center [212, 47] width 8 height 8
click at [260, 46] on icon at bounding box center [258, 46] width 8 height 11
click at [210, 45] on div at bounding box center [211, 46] width 20 height 20
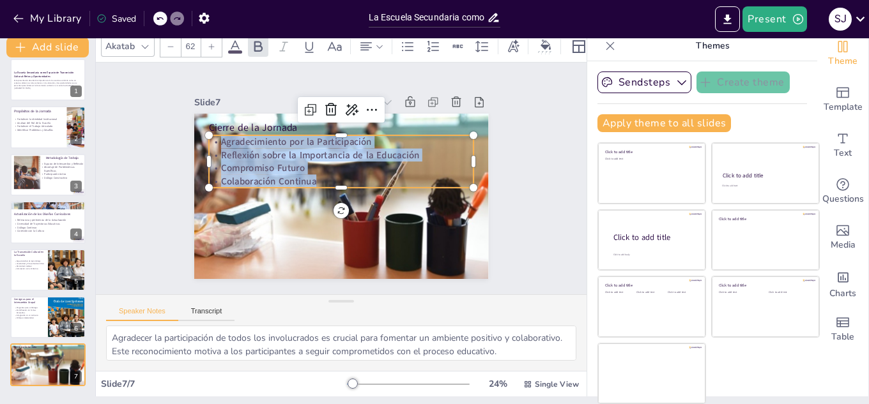
click at [210, 45] on div at bounding box center [211, 46] width 20 height 20
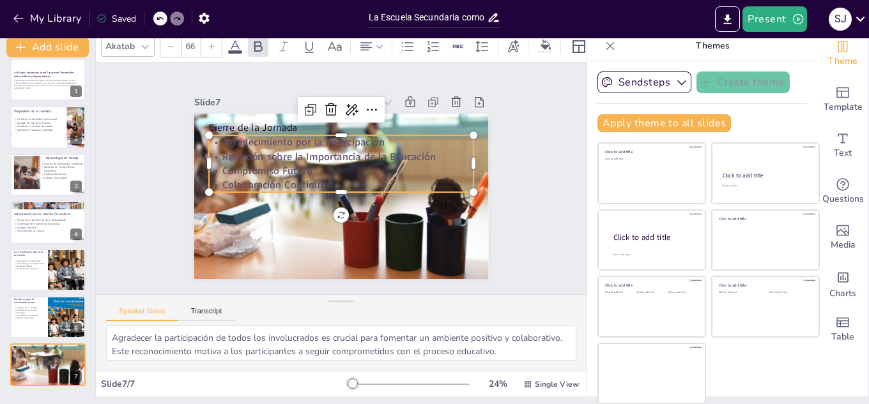
click at [210, 45] on div at bounding box center [211, 46] width 20 height 20
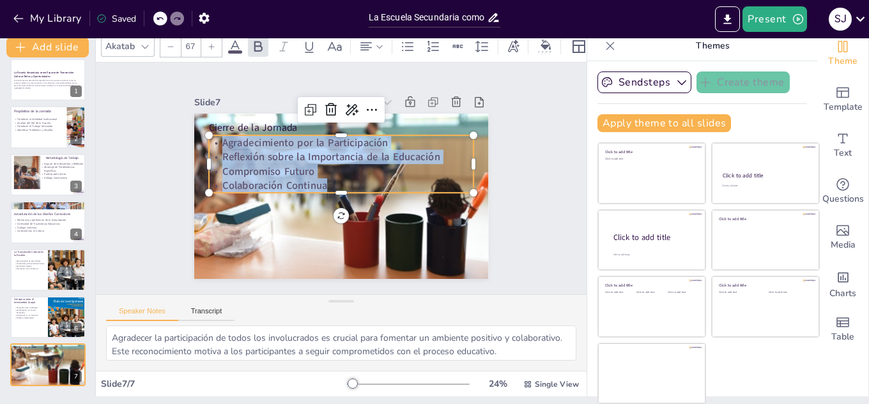
click at [210, 45] on div at bounding box center [211, 46] width 20 height 20
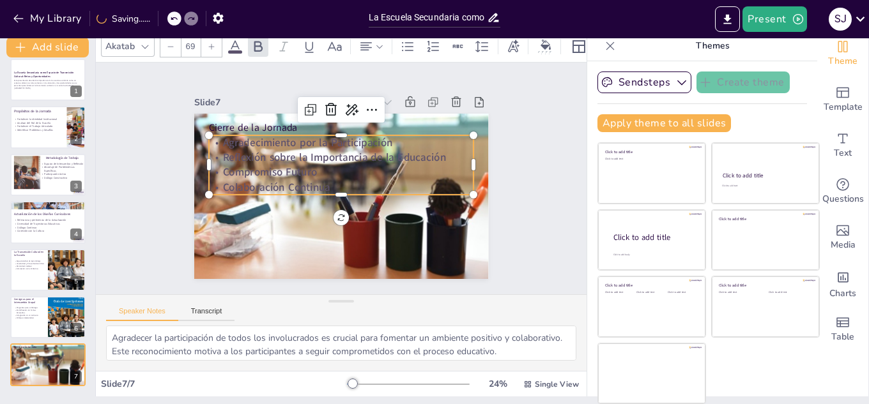
click at [210, 45] on div at bounding box center [211, 46] width 20 height 20
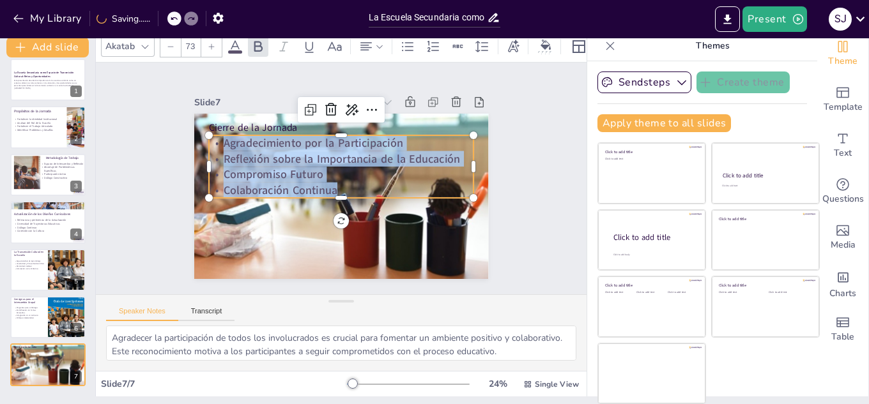
click at [210, 45] on div at bounding box center [211, 46] width 20 height 20
type input "75"
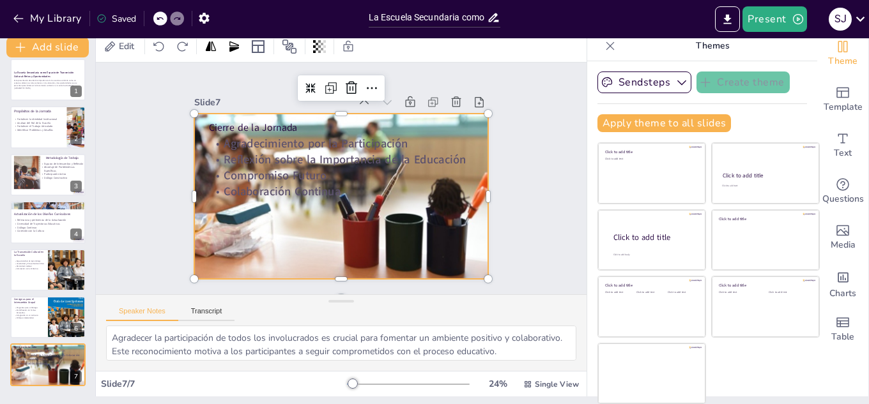
click at [245, 238] on div at bounding box center [337, 197] width 333 height 226
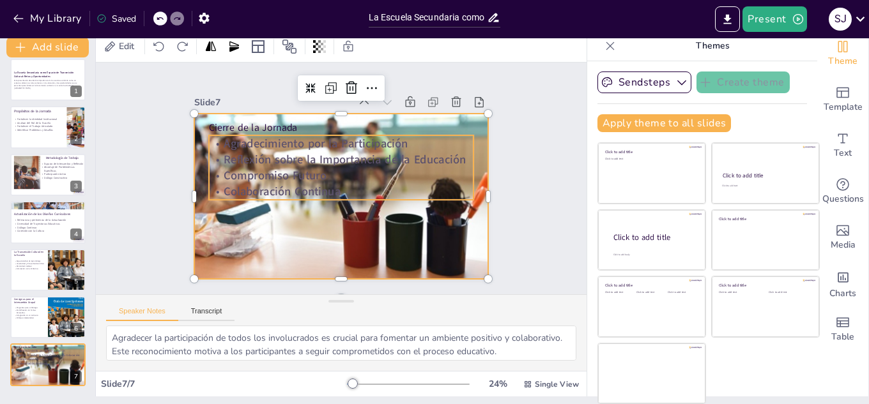
click at [282, 152] on strong "Reflexión sobre la Importancia de la Educación" at bounding box center [347, 159] width 242 height 41
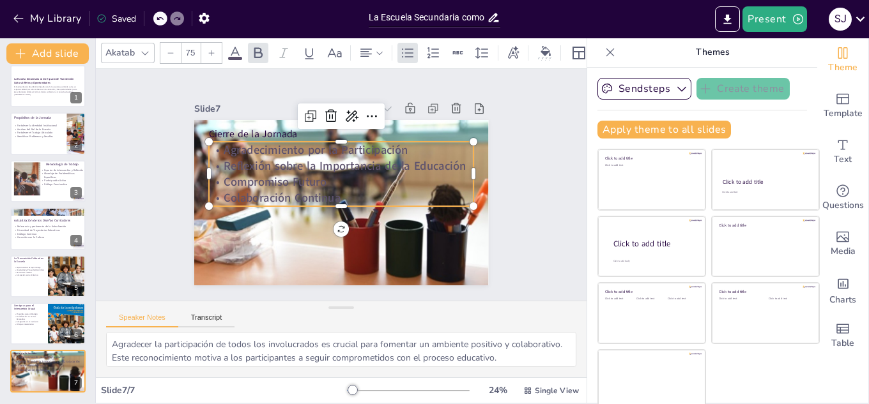
scroll to position [0, 0]
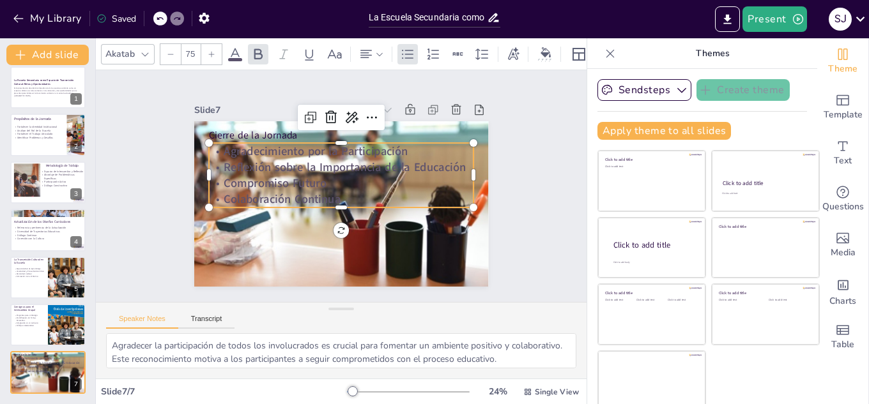
click at [236, 50] on icon at bounding box center [234, 54] width 15 height 15
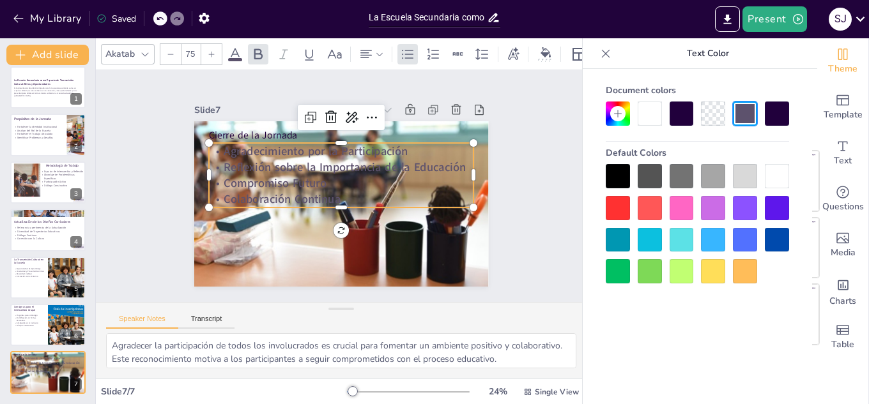
click at [685, 118] on div at bounding box center [682, 114] width 24 height 24
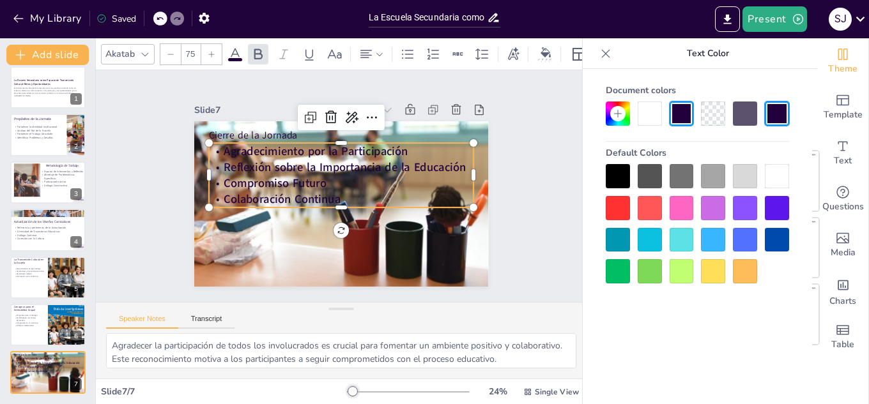
click at [776, 180] on div at bounding box center [777, 176] width 24 height 24
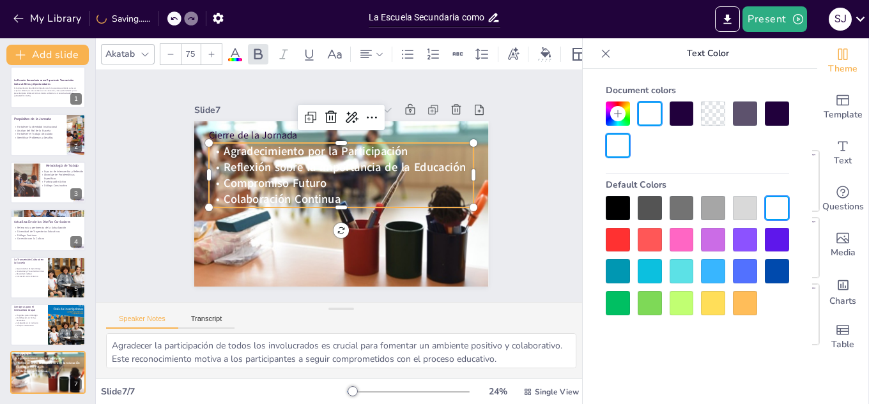
click at [621, 207] on div at bounding box center [618, 208] width 24 height 24
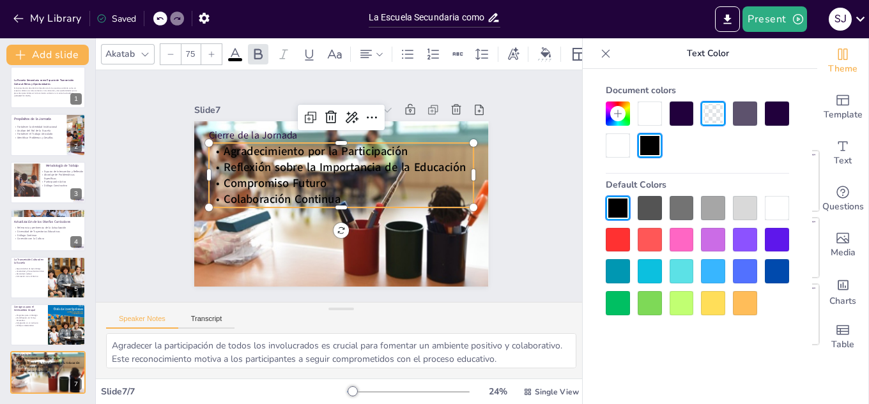
click at [213, 50] on icon at bounding box center [212, 54] width 8 height 8
click at [169, 50] on icon at bounding box center [171, 54] width 8 height 8
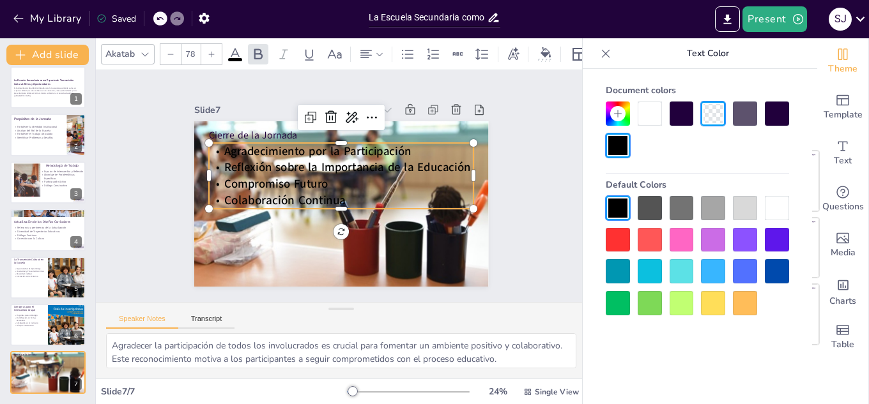
click at [169, 50] on icon at bounding box center [171, 54] width 8 height 8
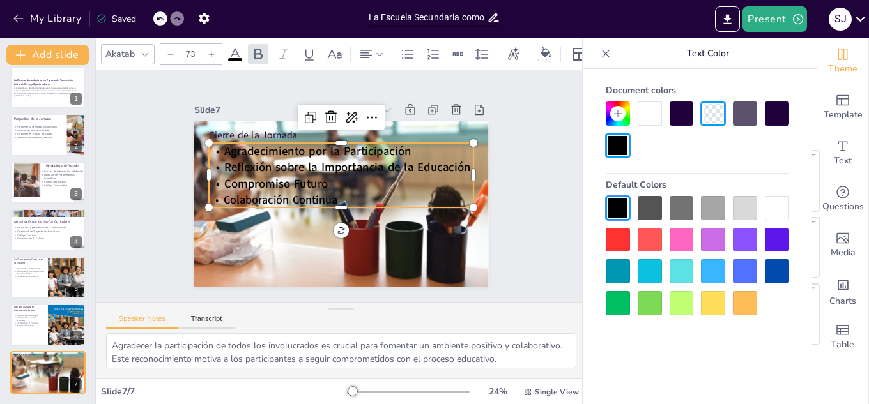
click at [169, 50] on icon at bounding box center [171, 54] width 8 height 8
click at [231, 157] on span "Reflexión sobre la Importancia de la Educación" at bounding box center [349, 169] width 247 height 42
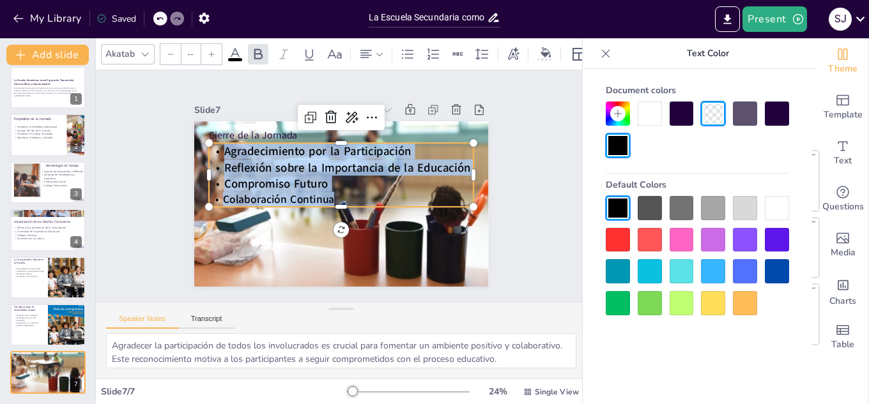
drag, startPoint x: 208, startPoint y: 147, endPoint x: 382, endPoint y: 196, distance: 181.1
click at [382, 196] on div "Agradecimiento por la Participación Reflexión sobre la Importancia de la Educac…" at bounding box center [348, 177] width 252 height 208
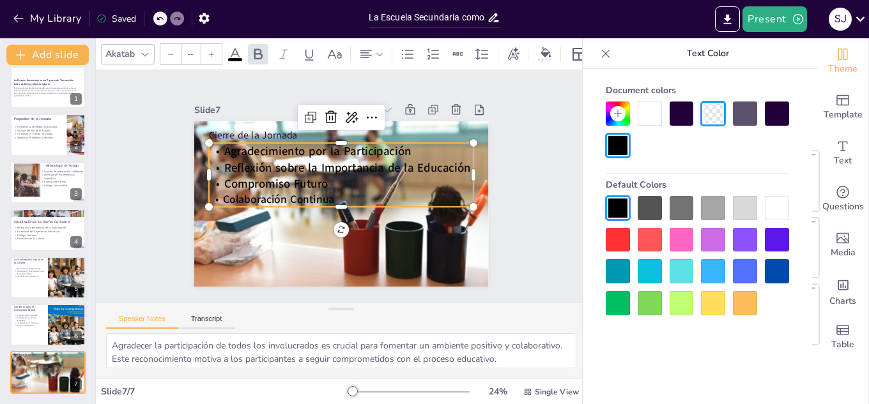
click at [194, 49] on input "--" at bounding box center [190, 54] width 18 height 20
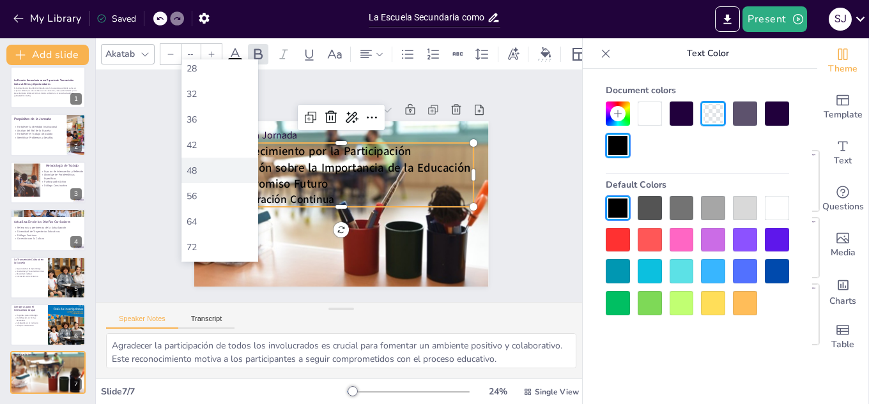
scroll to position [256, 0]
click at [194, 250] on div "80" at bounding box center [220, 251] width 66 height 12
type input "80"
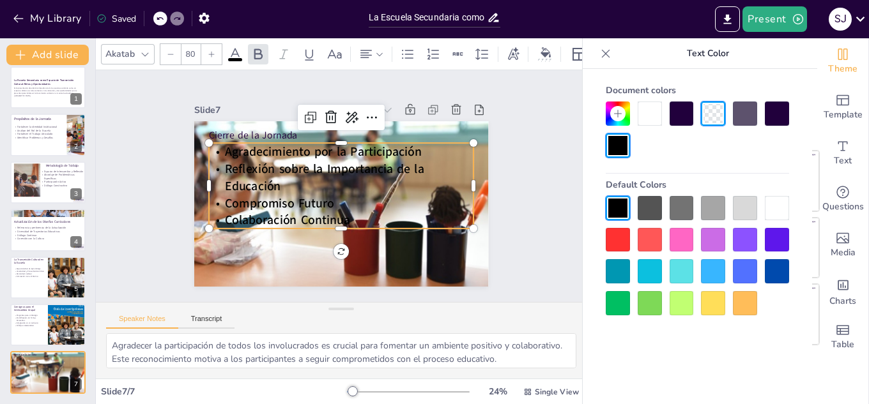
click at [504, 171] on div "Slide 1 La Escuela Secundaria como Espacio de Transmisión Cultural: Retos y Opo…" at bounding box center [341, 186] width 385 height 238
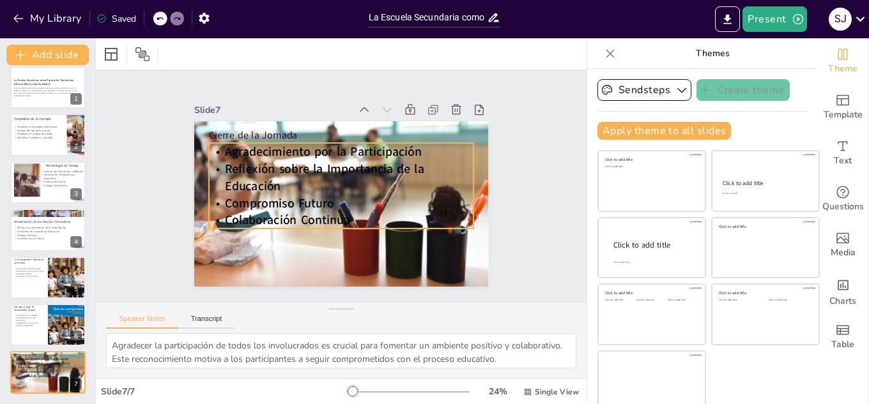
click at [330, 169] on span "Reflexión sobre la Importancia de la Educación" at bounding box center [327, 166] width 202 height 58
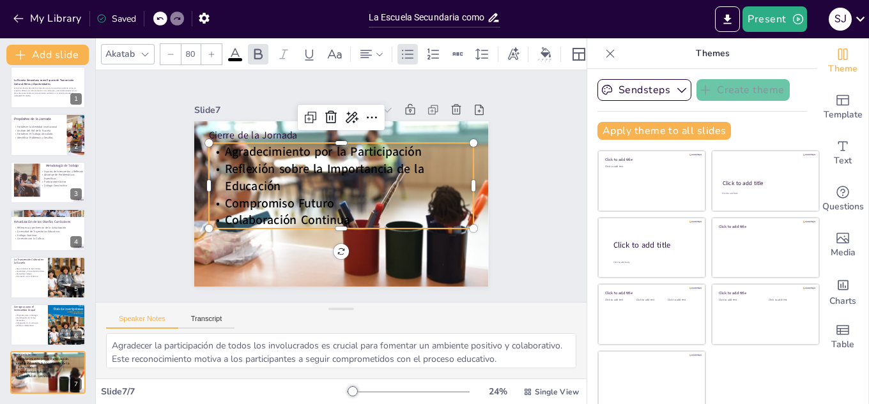
click at [233, 52] on icon at bounding box center [234, 54] width 15 height 15
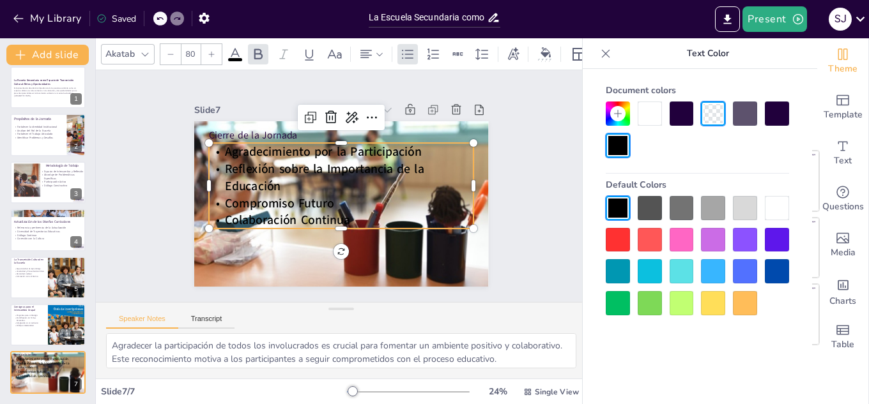
click at [651, 206] on div at bounding box center [650, 208] width 24 height 24
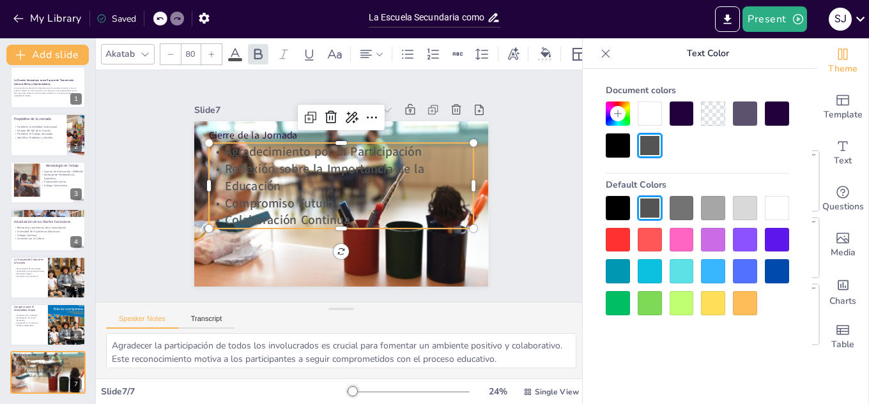
click at [715, 204] on div at bounding box center [713, 208] width 24 height 24
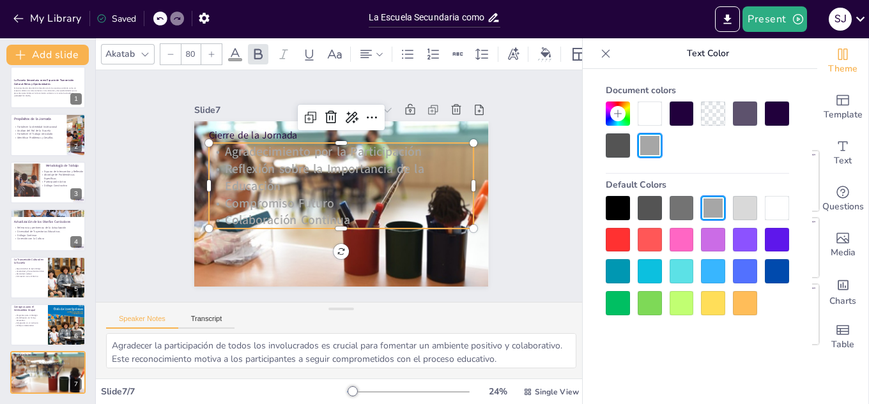
click at [741, 207] on div at bounding box center [745, 208] width 24 height 24
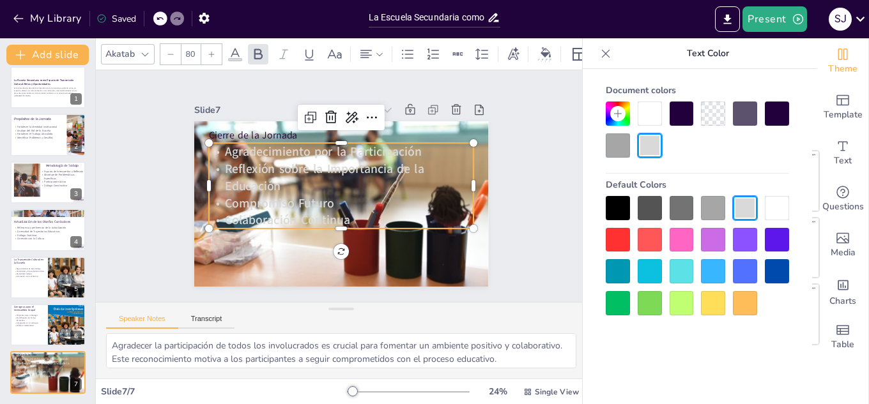
click at [774, 205] on div at bounding box center [777, 208] width 24 height 24
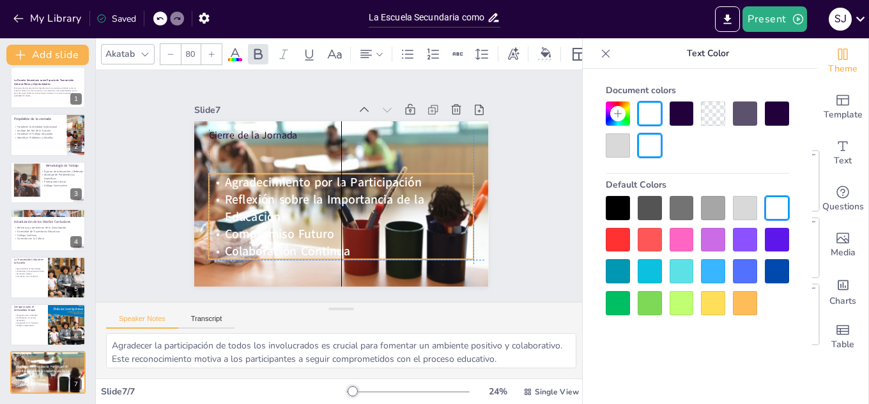
drag, startPoint x: 294, startPoint y: 146, endPoint x: 298, endPoint y: 181, distance: 36.0
click at [298, 181] on span "Agradecimiento por la Participación" at bounding box center [323, 180] width 197 height 37
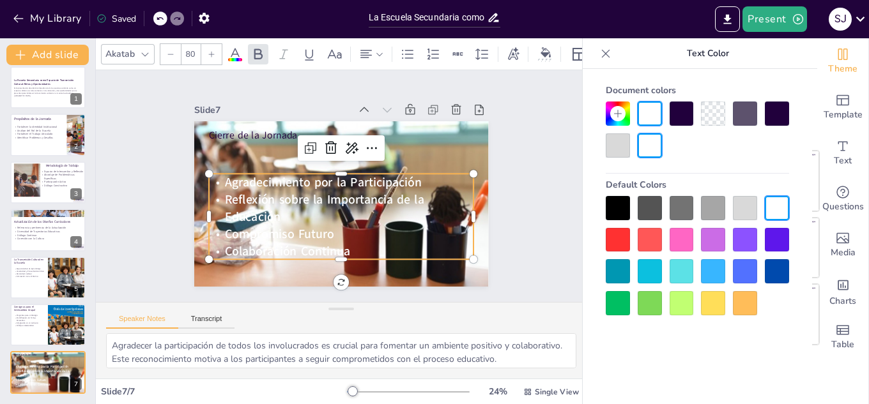
click at [616, 204] on div at bounding box center [618, 208] width 24 height 24
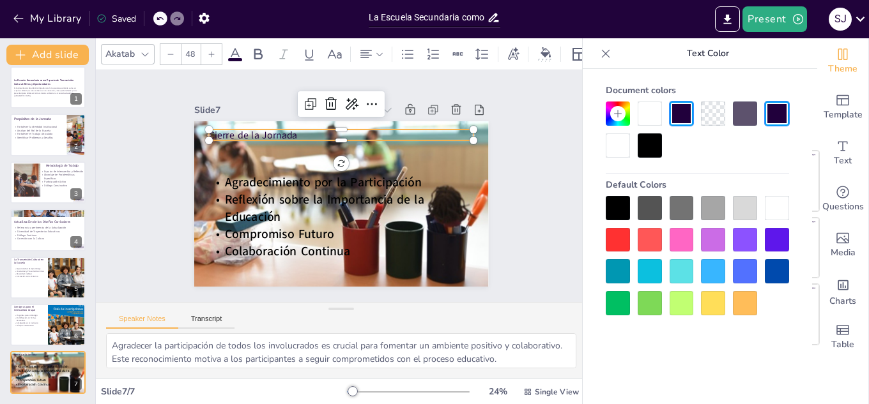
click at [238, 134] on p "Cierre de la Jornada" at bounding box center [346, 136] width 265 height 42
click at [213, 50] on icon at bounding box center [212, 54] width 8 height 8
click at [185, 56] on input "49" at bounding box center [190, 54] width 18 height 20
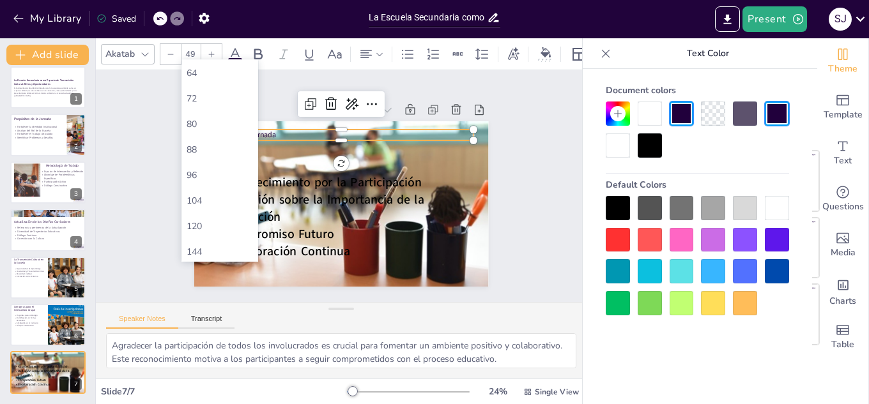
scroll to position [385, 0]
click at [203, 176] on div "96" at bounding box center [220, 173] width 66 height 12
type input "96"
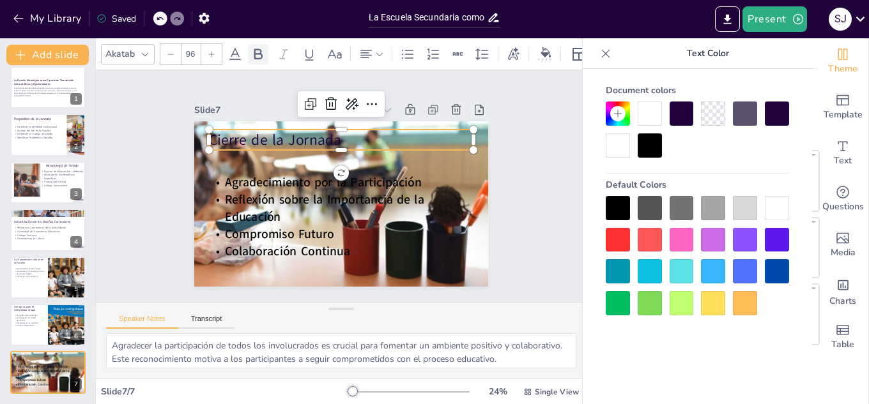
click at [256, 51] on icon at bounding box center [257, 54] width 15 height 15
click at [646, 149] on div at bounding box center [650, 146] width 24 height 24
click at [783, 207] on div at bounding box center [777, 208] width 24 height 24
click at [520, 164] on div "Slide 1 La Escuela Secundaria como Espacio de Transmisión Cultural: Retos y Opo…" at bounding box center [341, 186] width 512 height 282
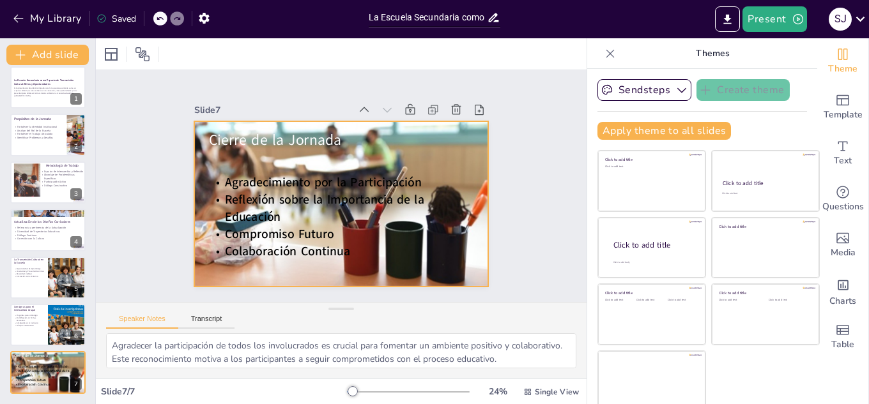
click at [451, 166] on div at bounding box center [339, 204] width 321 height 197
click at [385, 102] on icon at bounding box center [390, 104] width 10 height 4
click at [529, 176] on div "Slide 1 La Escuela Secundaria como Espacio de Transmisión Cultural: Retos y Opo…" at bounding box center [341, 186] width 512 height 282
click at [514, 127] on div "Slide 1 La Escuela Secundaria como Espacio de Transmisión Cultural: Retos y Opo…" at bounding box center [341, 186] width 528 height 329
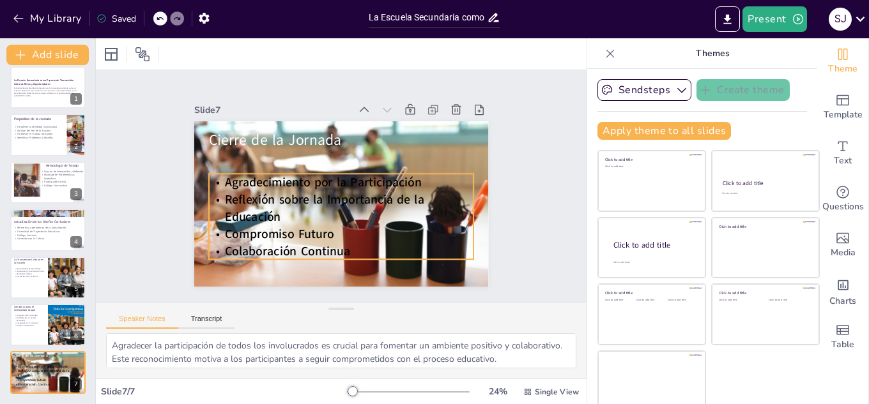
click at [337, 191] on span "Reflexión sobre la Importancia de la Educación" at bounding box center [317, 191] width 196 height 96
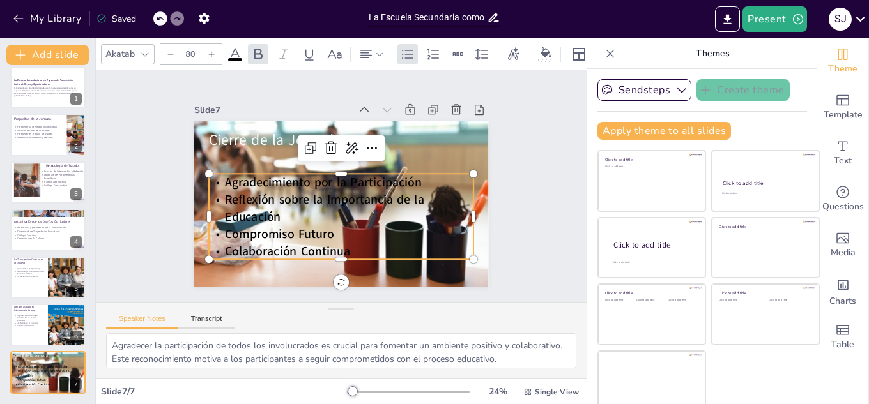
click at [235, 58] on span at bounding box center [235, 59] width 14 height 3
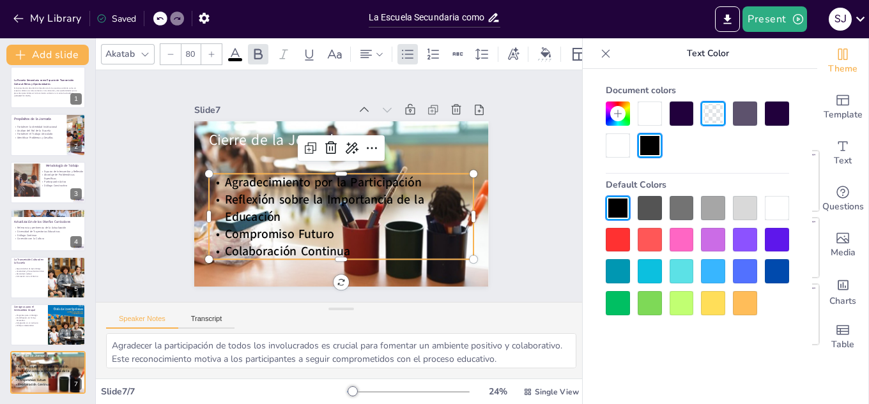
click at [614, 148] on div at bounding box center [618, 146] width 24 height 24
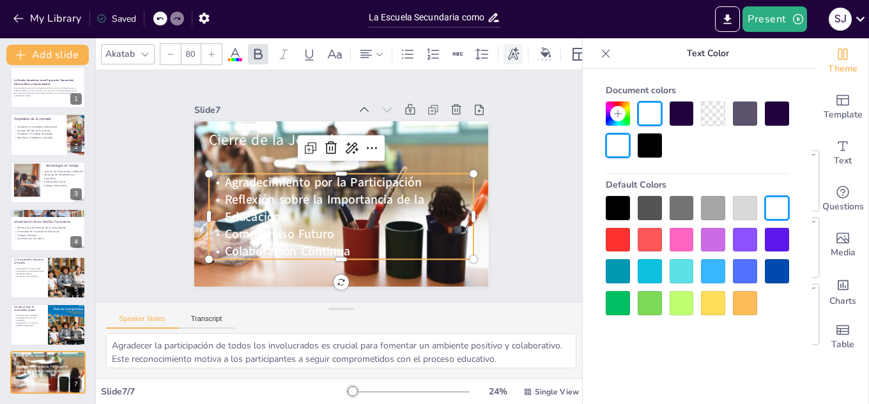
click at [510, 50] on icon at bounding box center [514, 53] width 12 height 13
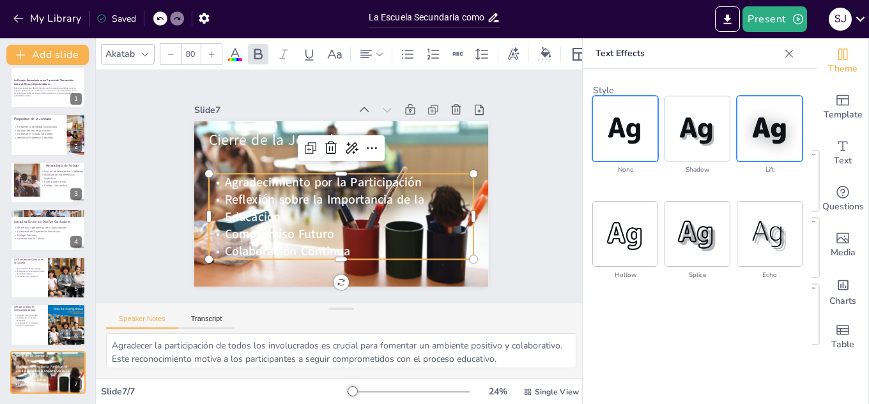
click at [764, 132] on img at bounding box center [769, 128] width 65 height 65
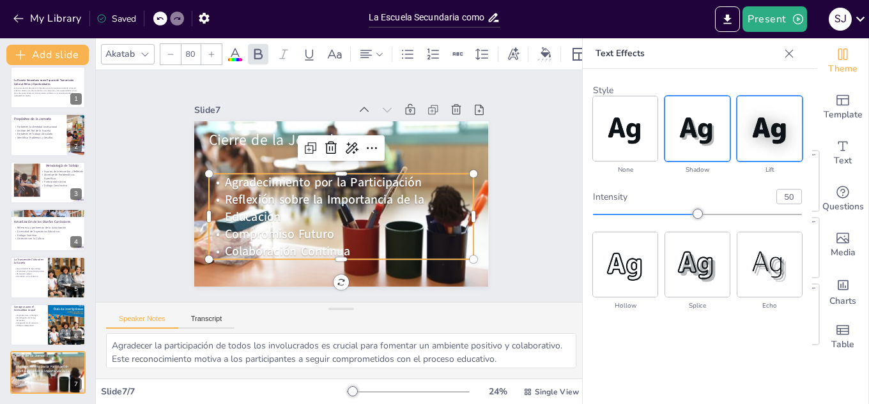
click at [691, 134] on img at bounding box center [697, 128] width 65 height 65
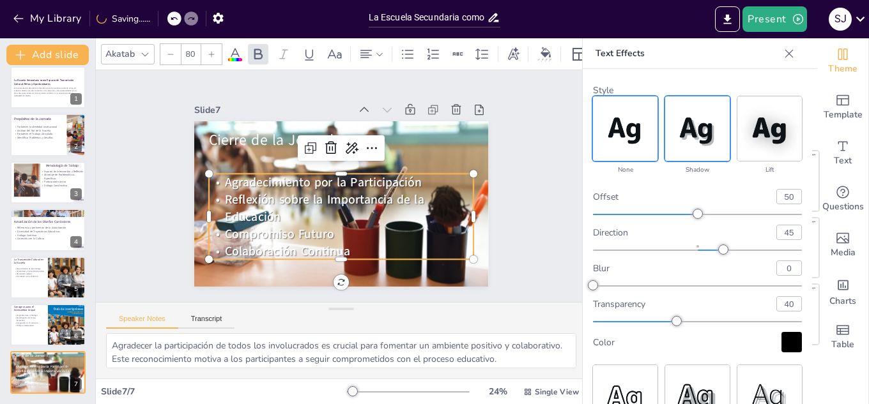
click at [625, 128] on img at bounding box center [625, 128] width 65 height 65
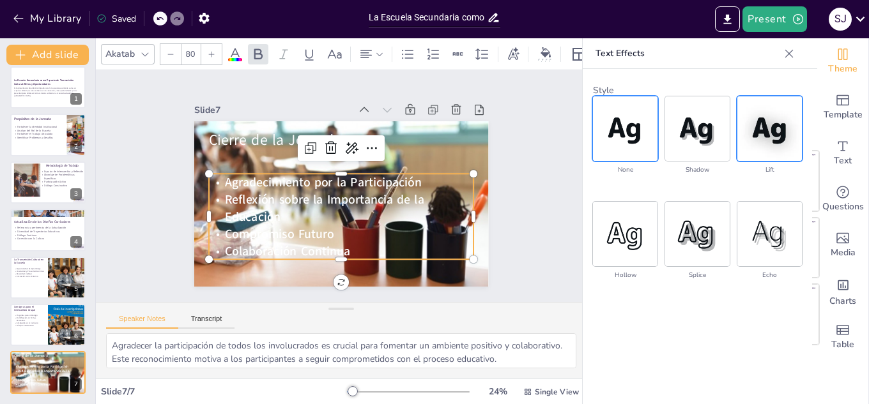
click at [763, 132] on img at bounding box center [769, 128] width 65 height 65
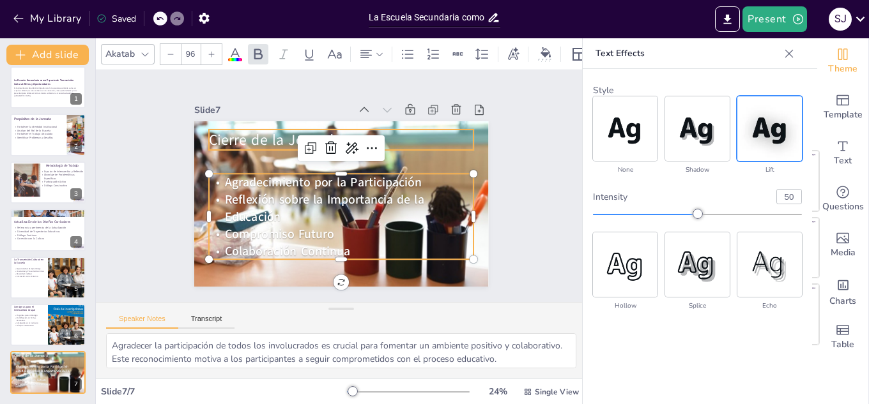
click at [243, 137] on p "Cierre de la Jornada" at bounding box center [341, 140] width 265 height 20
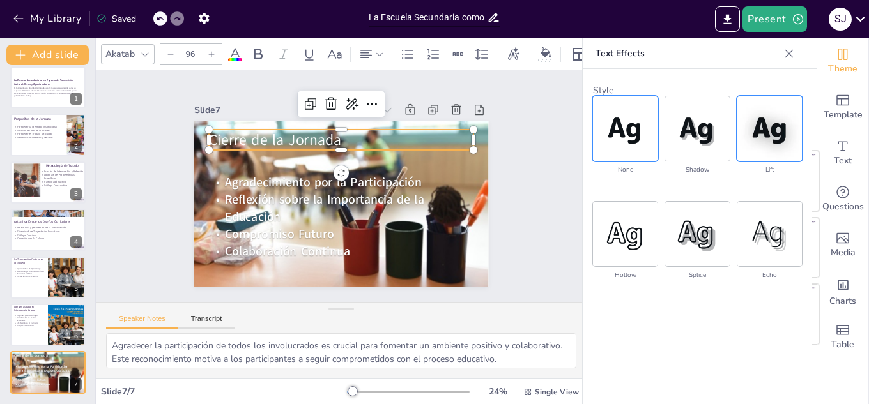
click at [776, 129] on img at bounding box center [769, 128] width 65 height 65
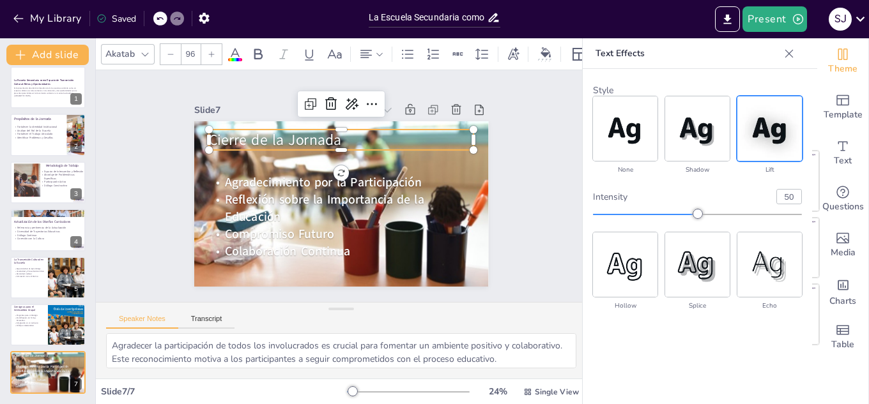
click at [234, 58] on span at bounding box center [235, 59] width 14 height 3
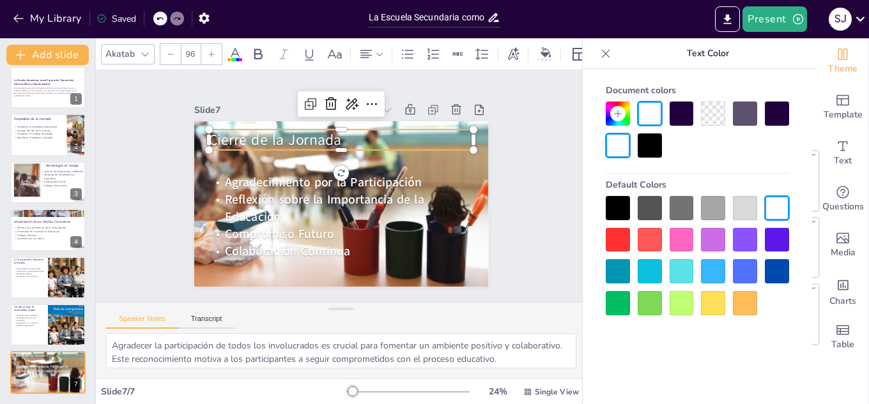
click at [658, 146] on div at bounding box center [650, 146] width 24 height 24
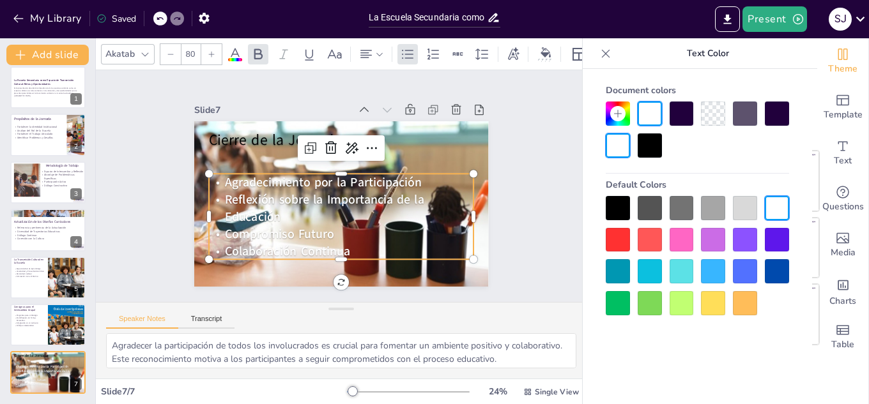
click at [332, 212] on p "Reflexión sobre la Importancia de la Educación" at bounding box center [341, 208] width 265 height 35
click at [653, 145] on div at bounding box center [650, 146] width 24 height 24
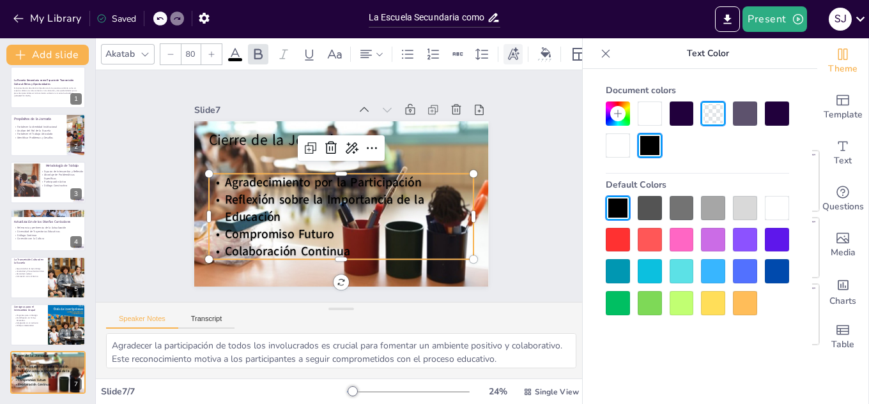
click at [516, 50] on icon at bounding box center [514, 53] width 12 height 13
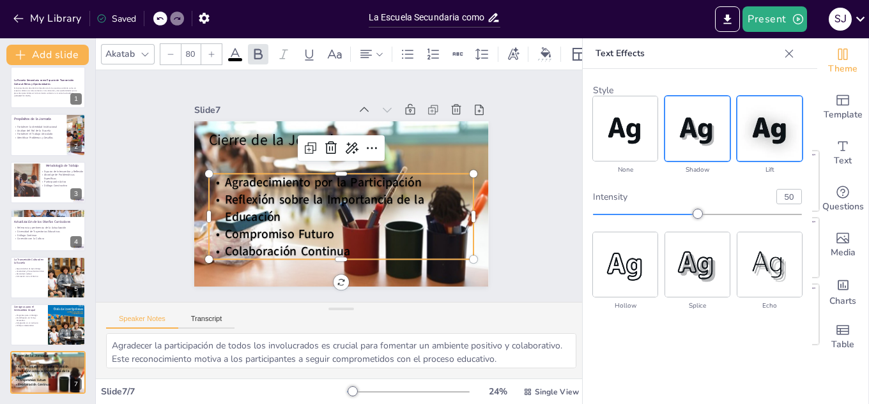
click at [689, 129] on img at bounding box center [697, 128] width 65 height 65
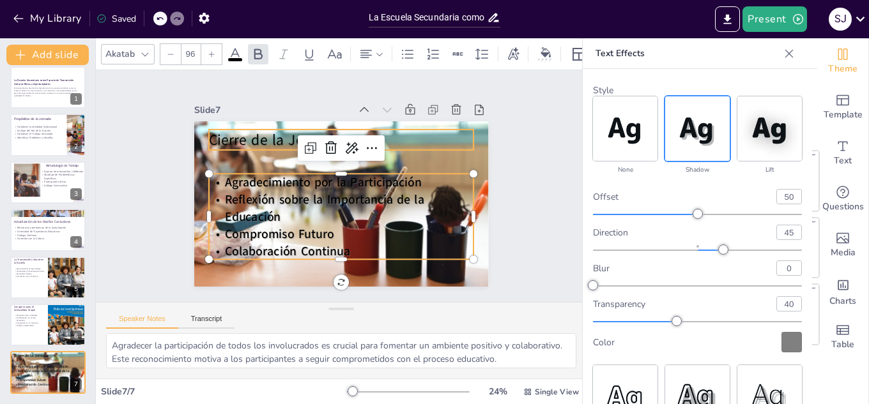
click at [250, 132] on span "Cierre de la Jornada" at bounding box center [275, 140] width 132 height 20
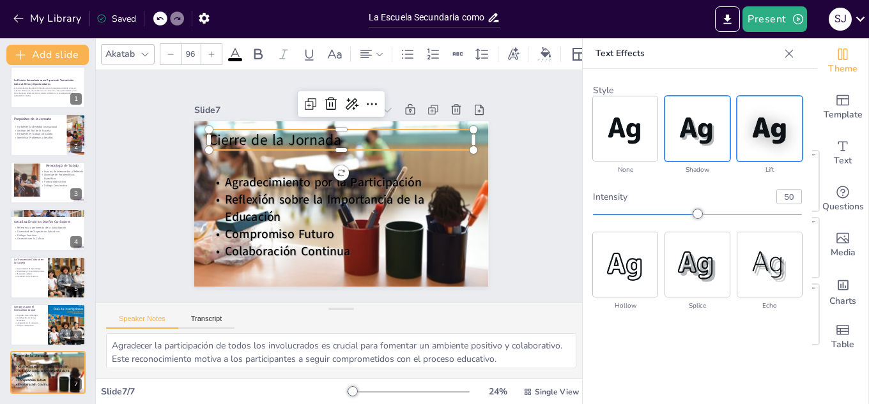
click at [697, 135] on img at bounding box center [697, 128] width 65 height 65
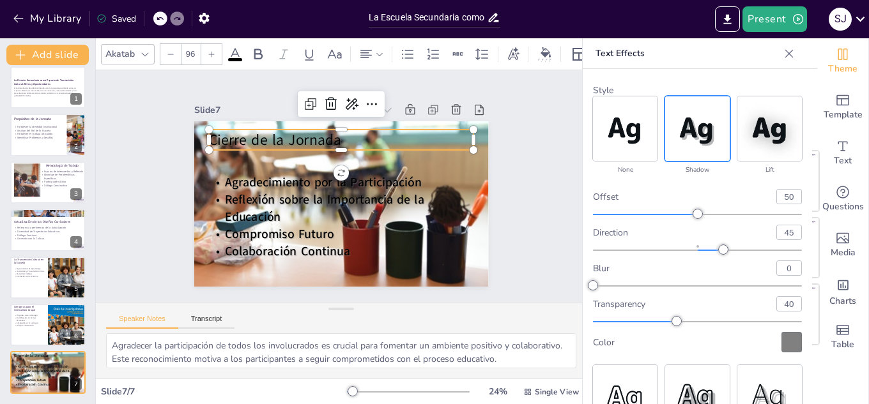
click at [191, 51] on input "96" at bounding box center [190, 54] width 18 height 20
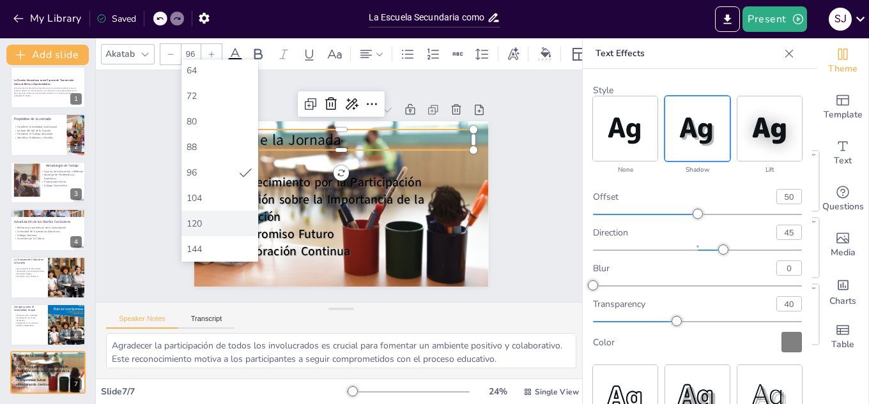
click at [201, 223] on div "120" at bounding box center [220, 224] width 66 height 12
type input "120"
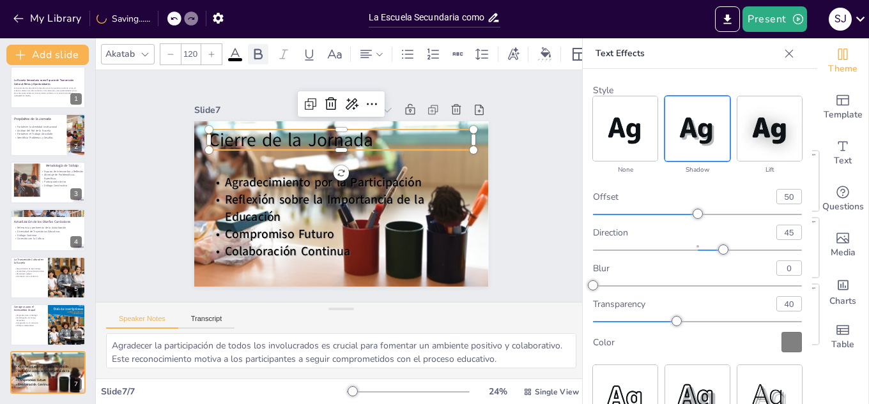
click at [256, 50] on icon at bounding box center [257, 54] width 15 height 15
click at [158, 166] on div "Slide 1 La Escuela Secundaria como Espacio de Transmisión Cultural: Retos y Opo…" at bounding box center [341, 186] width 366 height 201
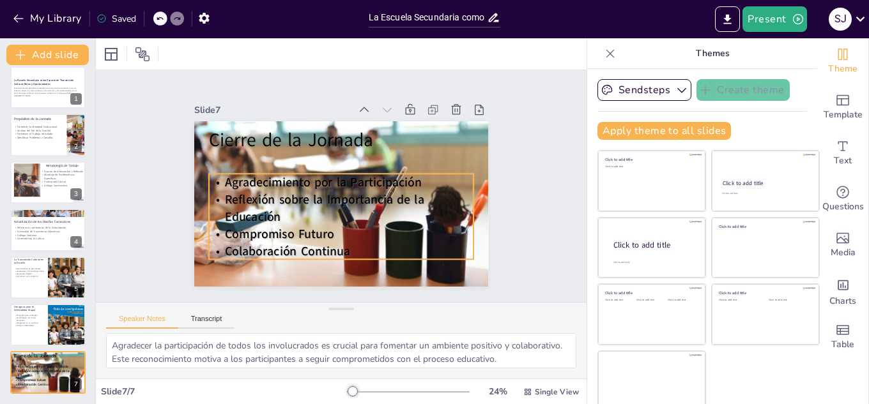
click at [261, 204] on span "Reflexión sobre la Importancia de la Educación" at bounding box center [324, 208] width 199 height 34
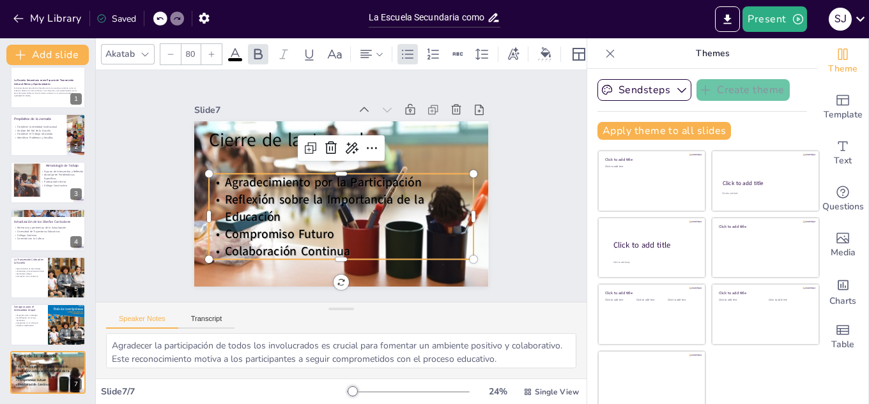
click at [237, 58] on span at bounding box center [235, 59] width 14 height 3
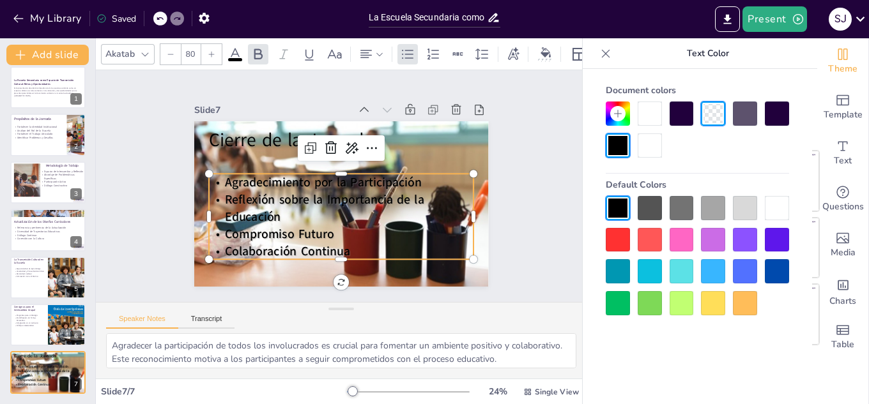
click at [648, 145] on div at bounding box center [650, 146] width 24 height 24
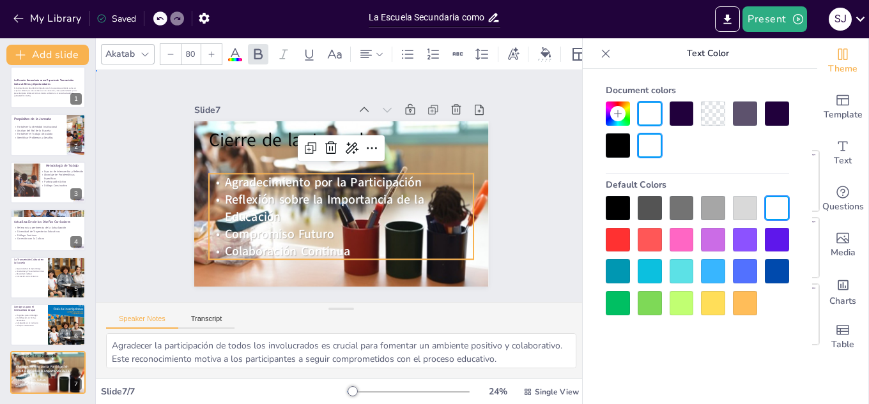
click at [536, 186] on div "Slide 1 La Escuela Secundaria como Espacio de Transmisión Cultural: Retos y Opo…" at bounding box center [341, 186] width 512 height 282
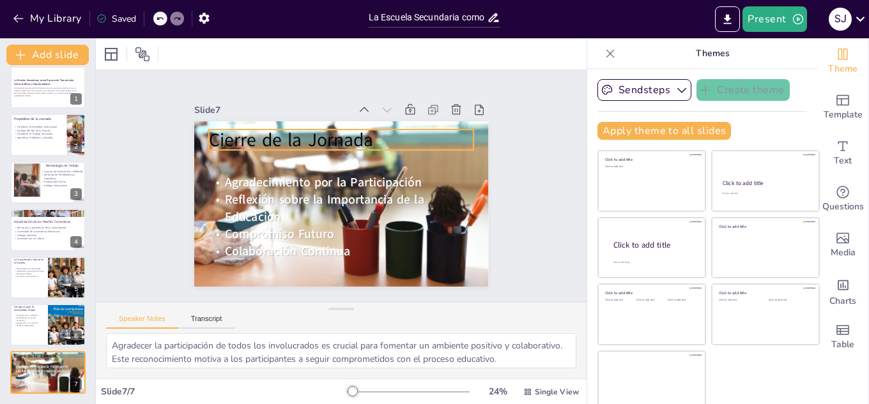
click at [328, 139] on span "Cierre de la Jornada" at bounding box center [291, 140] width 164 height 26
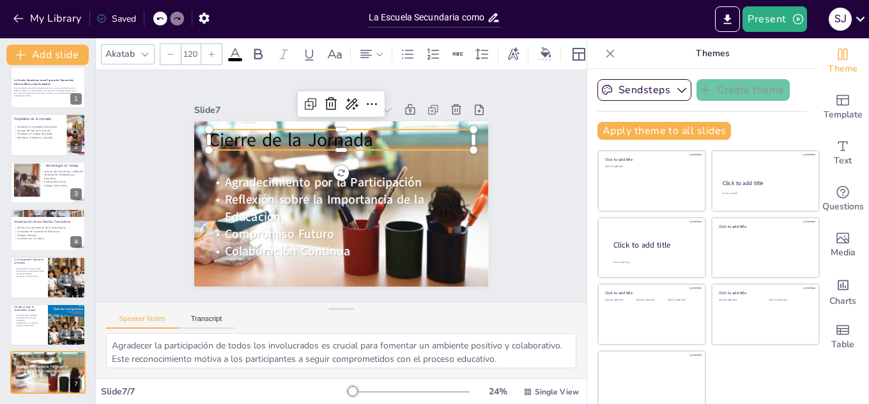
click at [233, 58] on span at bounding box center [235, 59] width 14 height 3
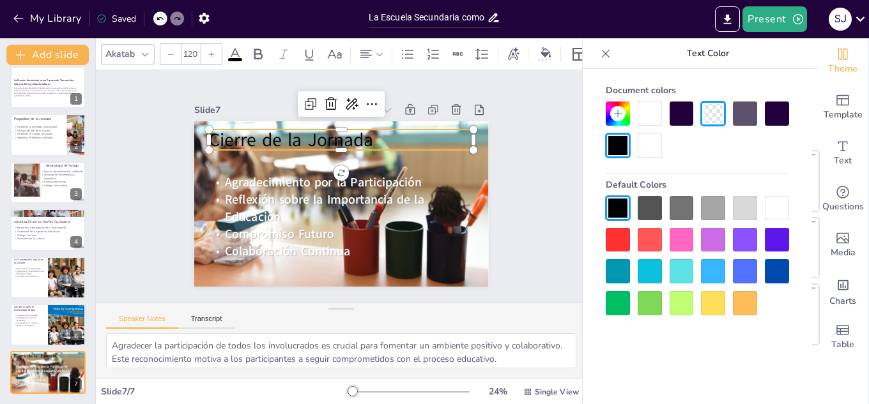
click at [648, 145] on div at bounding box center [650, 146] width 24 height 24
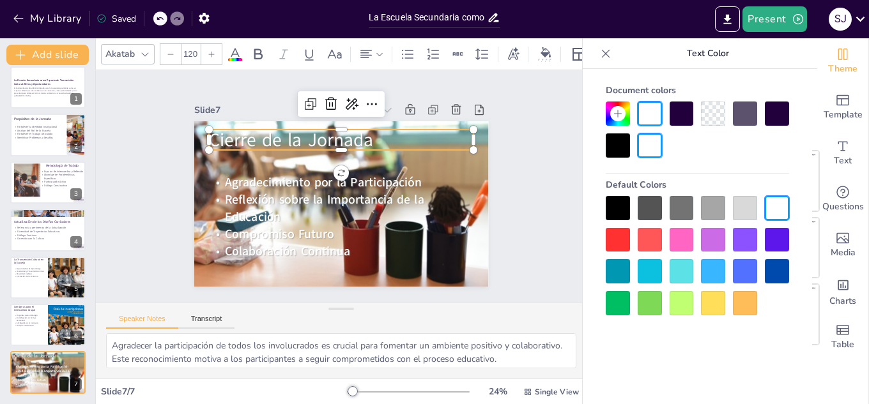
click at [750, 212] on div at bounding box center [745, 208] width 24 height 24
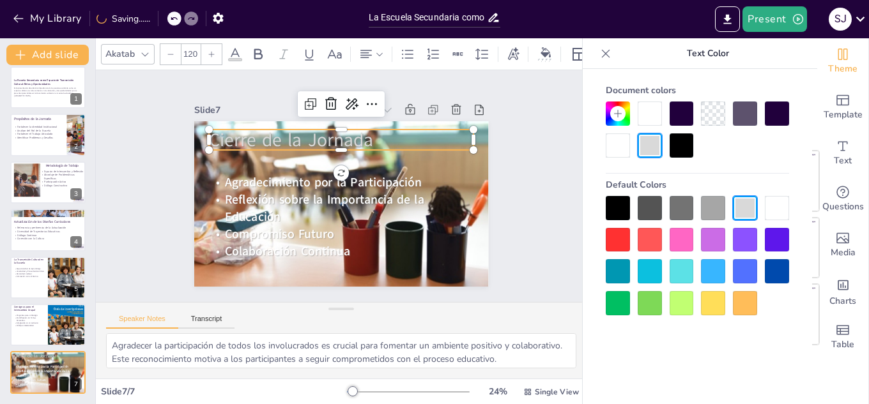
click at [714, 212] on div at bounding box center [713, 208] width 24 height 24
click at [737, 210] on div at bounding box center [745, 208] width 24 height 24
click at [769, 212] on div at bounding box center [777, 208] width 24 height 24
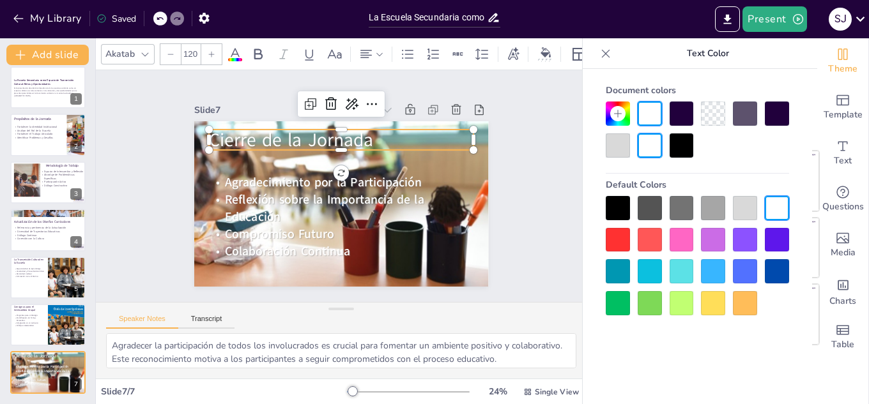
click at [533, 176] on div "Slide 1 La Escuela Secundaria como Espacio de Transmisión Cultural: Retos y Opo…" at bounding box center [341, 186] width 491 height 232
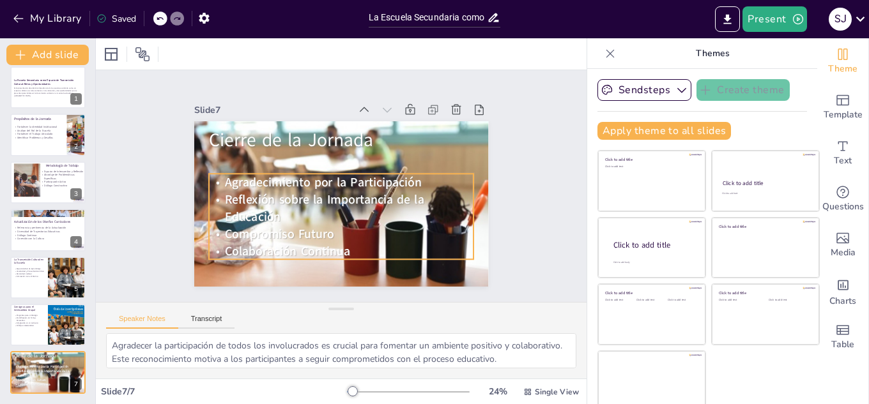
click at [303, 226] on p "Compromiso Futuro" at bounding box center [341, 234] width 265 height 17
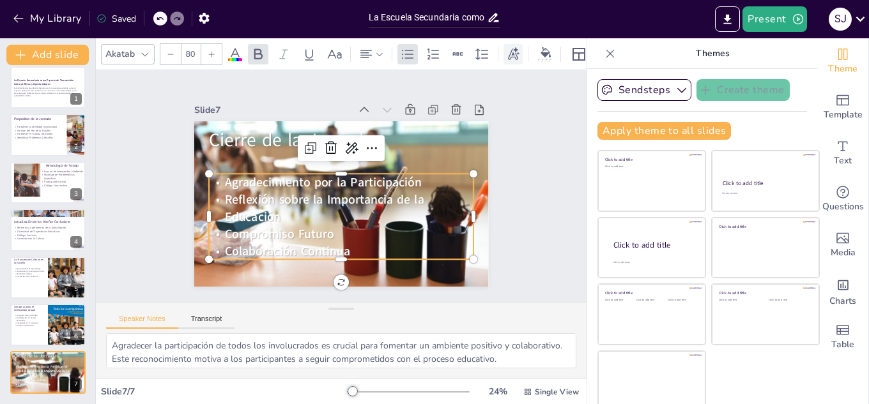
click at [518, 51] on icon at bounding box center [513, 54] width 14 height 14
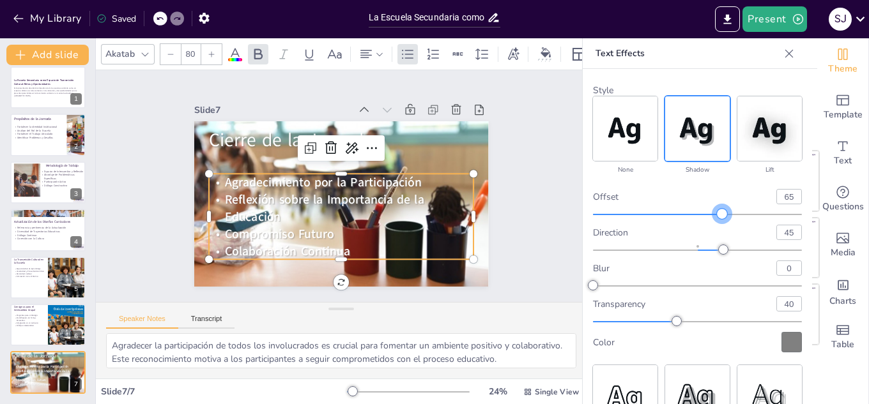
type input "66"
drag, startPoint x: 691, startPoint y: 214, endPoint x: 724, endPoint y: 213, distance: 32.6
click at [725, 213] on div at bounding box center [730, 214] width 10 height 10
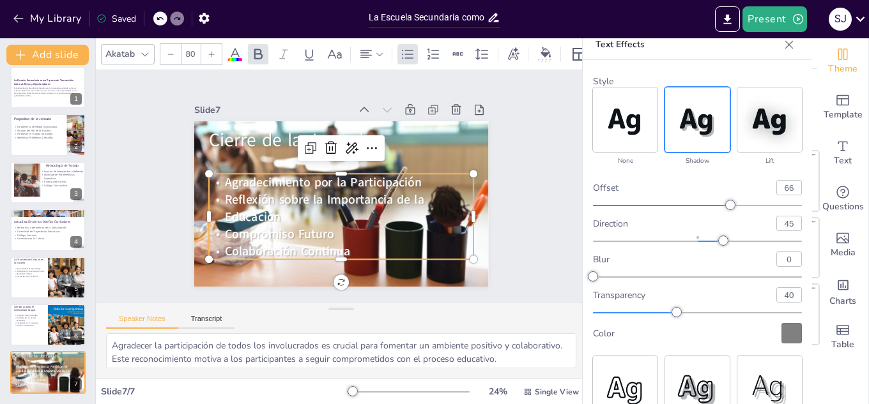
scroll to position [12, 0]
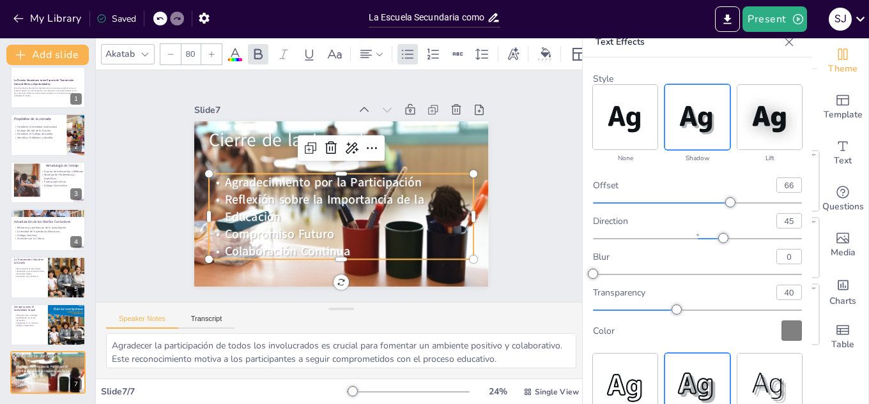
click at [695, 381] on img at bounding box center [697, 386] width 65 height 65
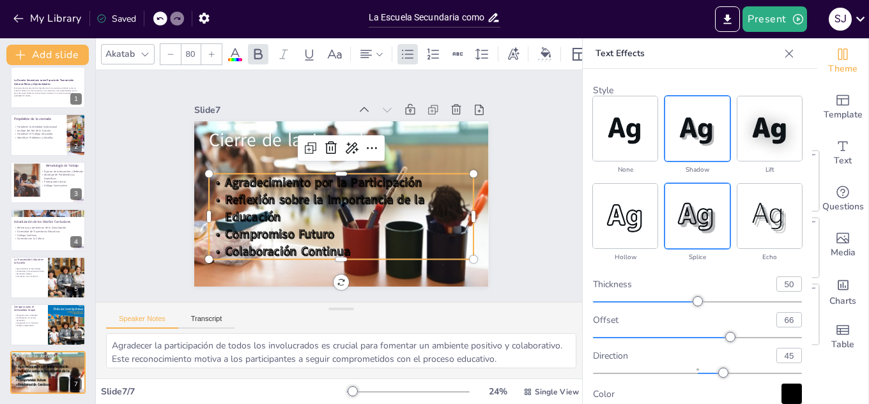
click at [688, 126] on img at bounding box center [697, 128] width 65 height 65
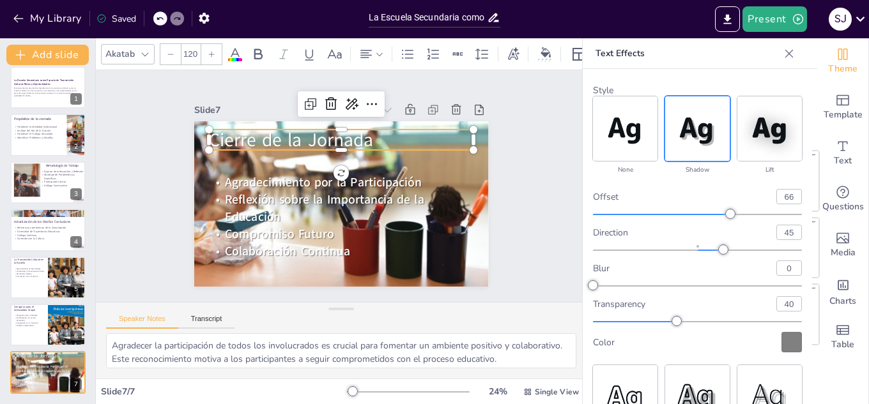
click at [254, 140] on span "Cierre de la Jornada" at bounding box center [328, 119] width 148 height 117
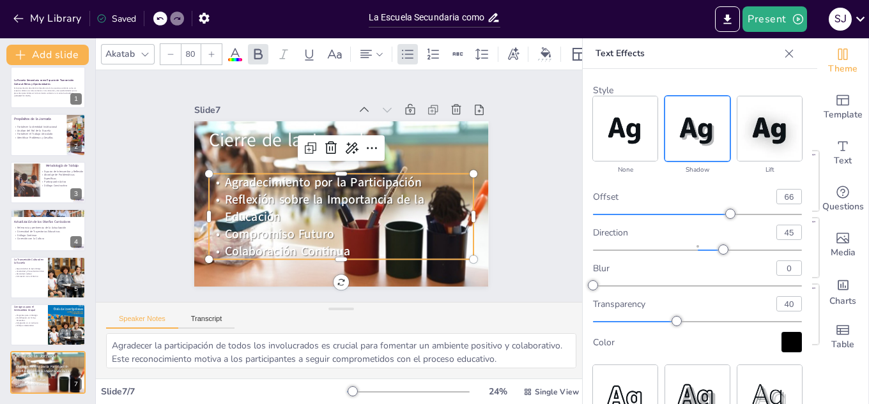
click at [255, 185] on span "Agradecimiento por la Participación" at bounding box center [323, 182] width 197 height 17
click at [785, 52] on icon at bounding box center [789, 53] width 8 height 8
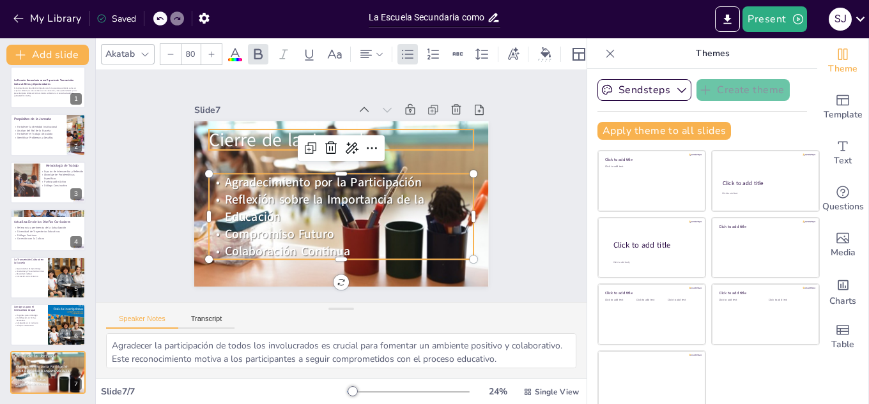
type input "120"
click at [458, 138] on p "Cierre de la Jornada" at bounding box center [368, 149] width 229 height 176
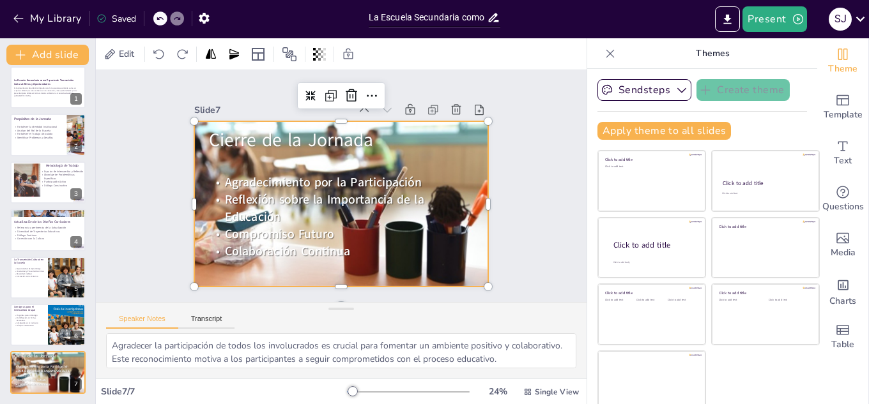
click at [470, 158] on div at bounding box center [341, 204] width 305 height 166
click at [322, 59] on icon at bounding box center [319, 54] width 13 height 13
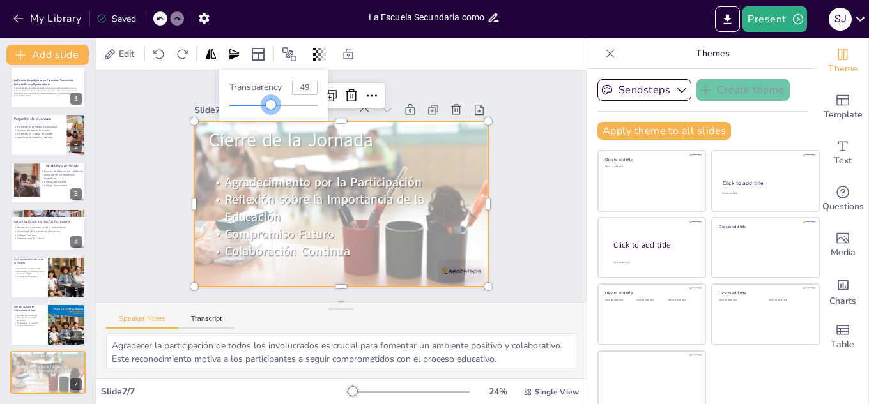
type input "50"
drag, startPoint x: 320, startPoint y: 107, endPoint x: 274, endPoint y: 101, distance: 45.7
click at [274, 101] on div at bounding box center [273, 105] width 10 height 10
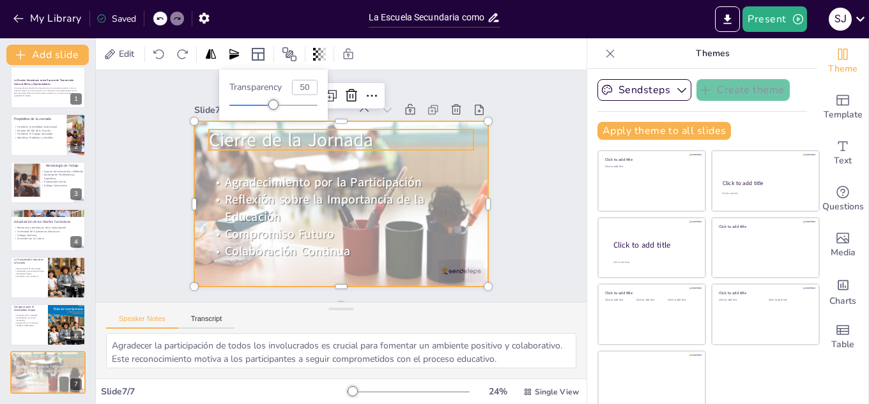
click at [295, 140] on span "Cierre de la Jornada" at bounding box center [291, 140] width 164 height 26
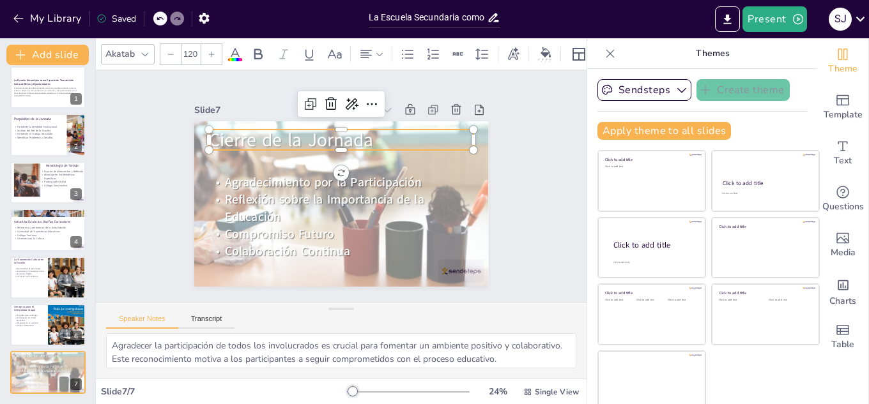
click at [233, 51] on icon at bounding box center [234, 54] width 15 height 15
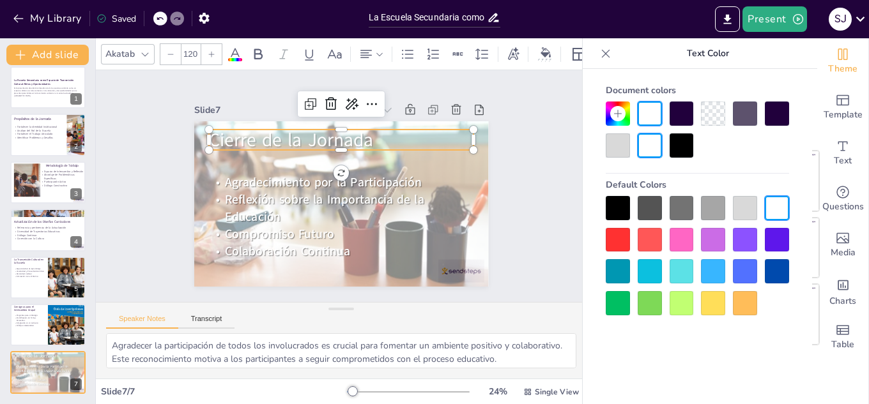
click at [741, 107] on div at bounding box center [745, 114] width 24 height 24
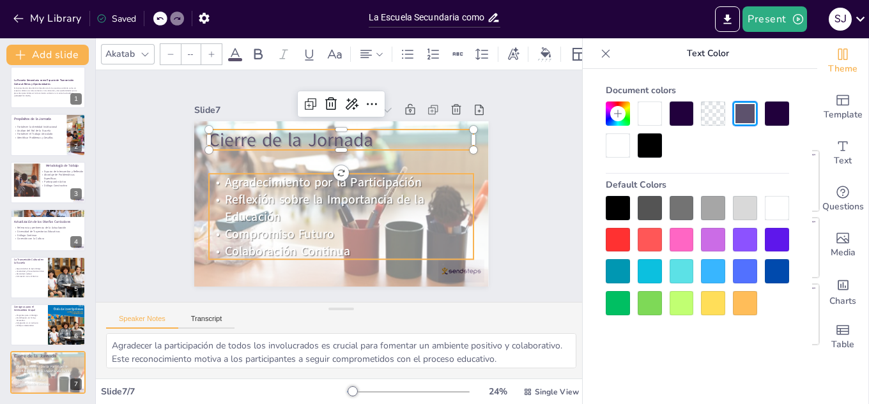
type input "80"
click at [257, 213] on span "Reflexión sobre la Importancia de la Educación" at bounding box center [324, 208] width 199 height 34
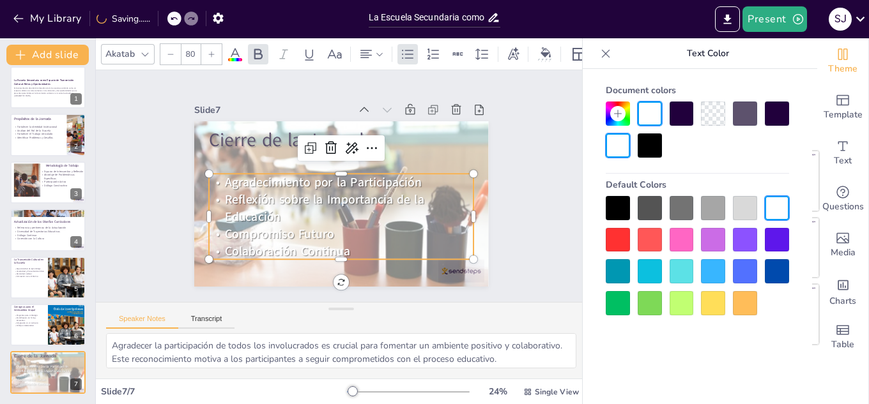
click at [751, 112] on div at bounding box center [745, 114] width 24 height 24
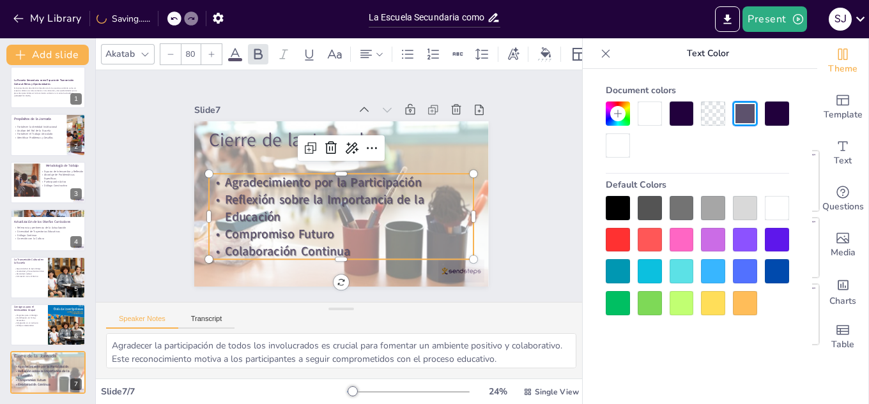
click at [519, 146] on div "Slide 1 La Escuela Secundaria como Espacio de Transmisión Cultural: Retos y Opo…" at bounding box center [341, 186] width 491 height 232
